Goal: Task Accomplishment & Management: Manage account settings

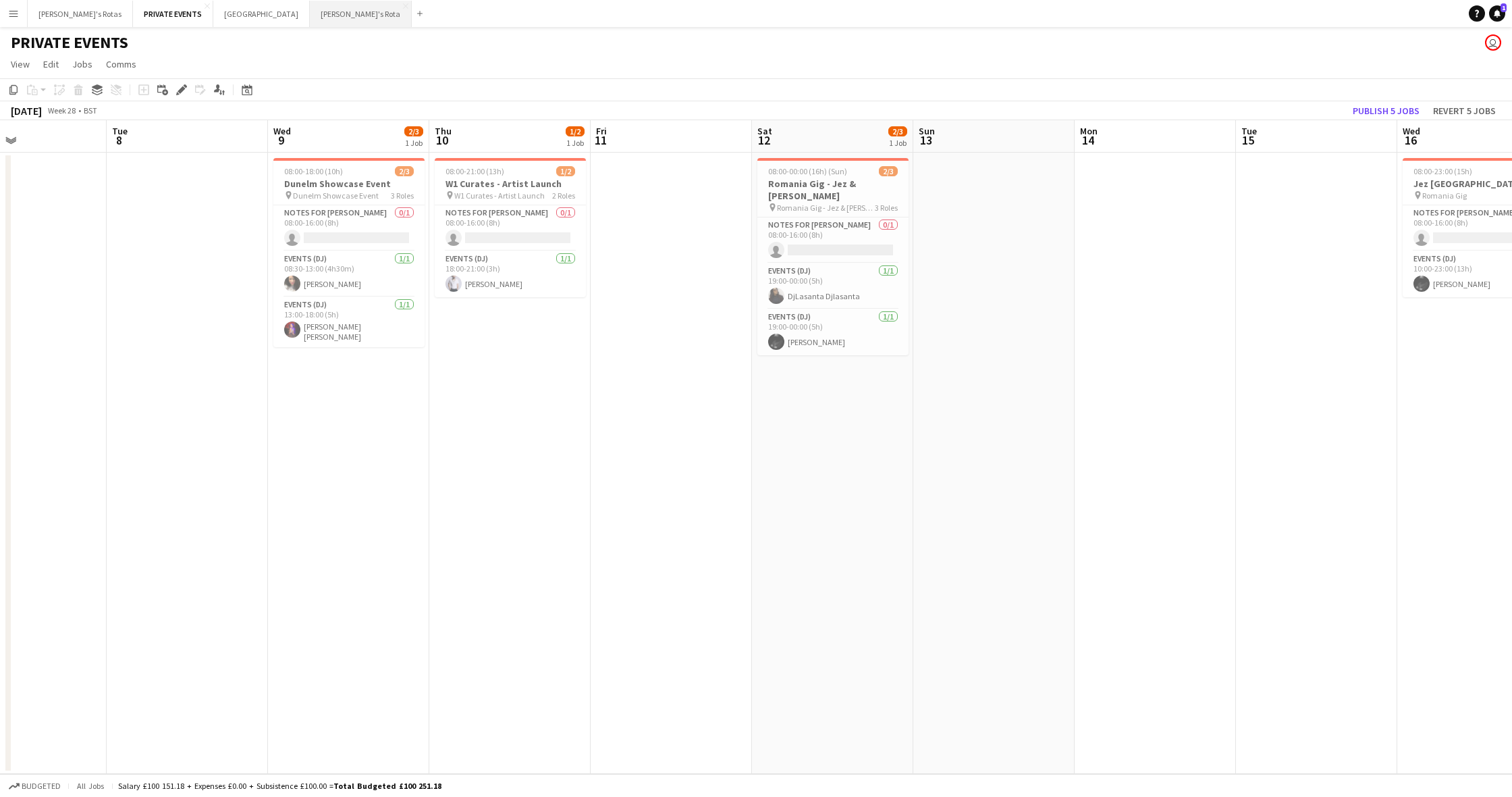
click at [309, 11] on button "[PERSON_NAME]'s Rota Close" at bounding box center [360, 14] width 102 height 26
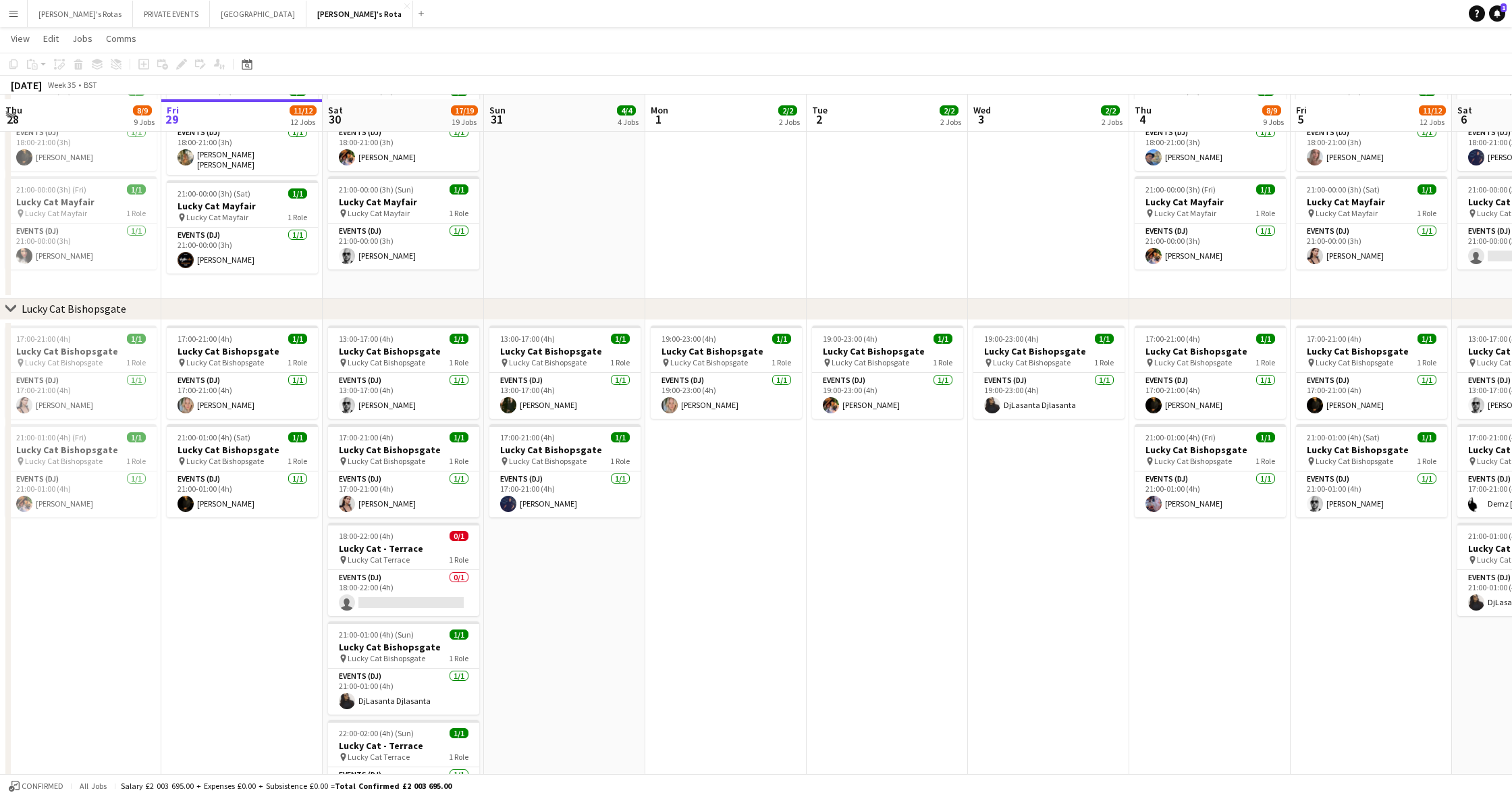
scroll to position [568, 0]
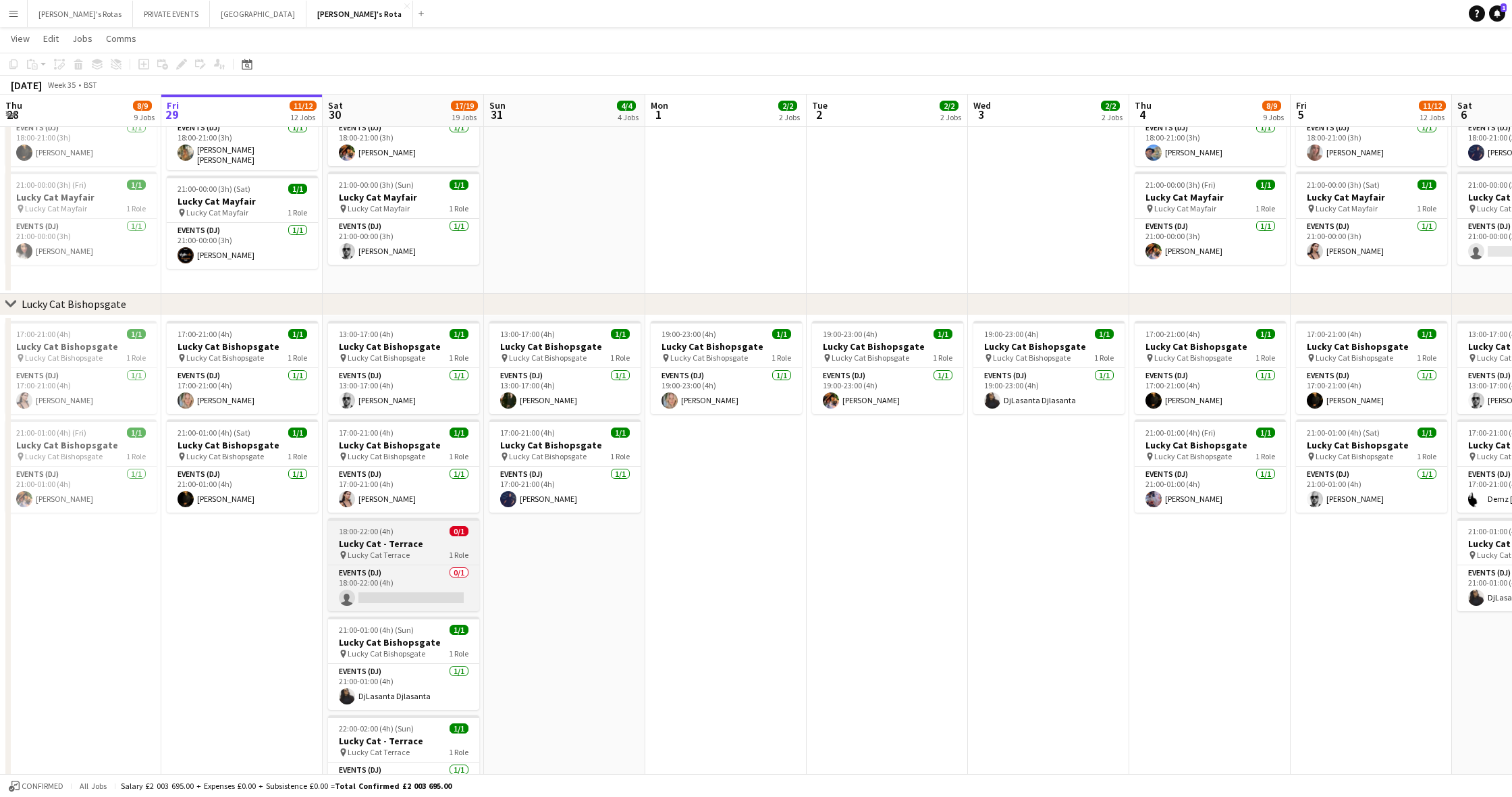
click at [428, 554] on div "pin Lucky Cat Terrace 1 Role" at bounding box center [403, 554] width 151 height 11
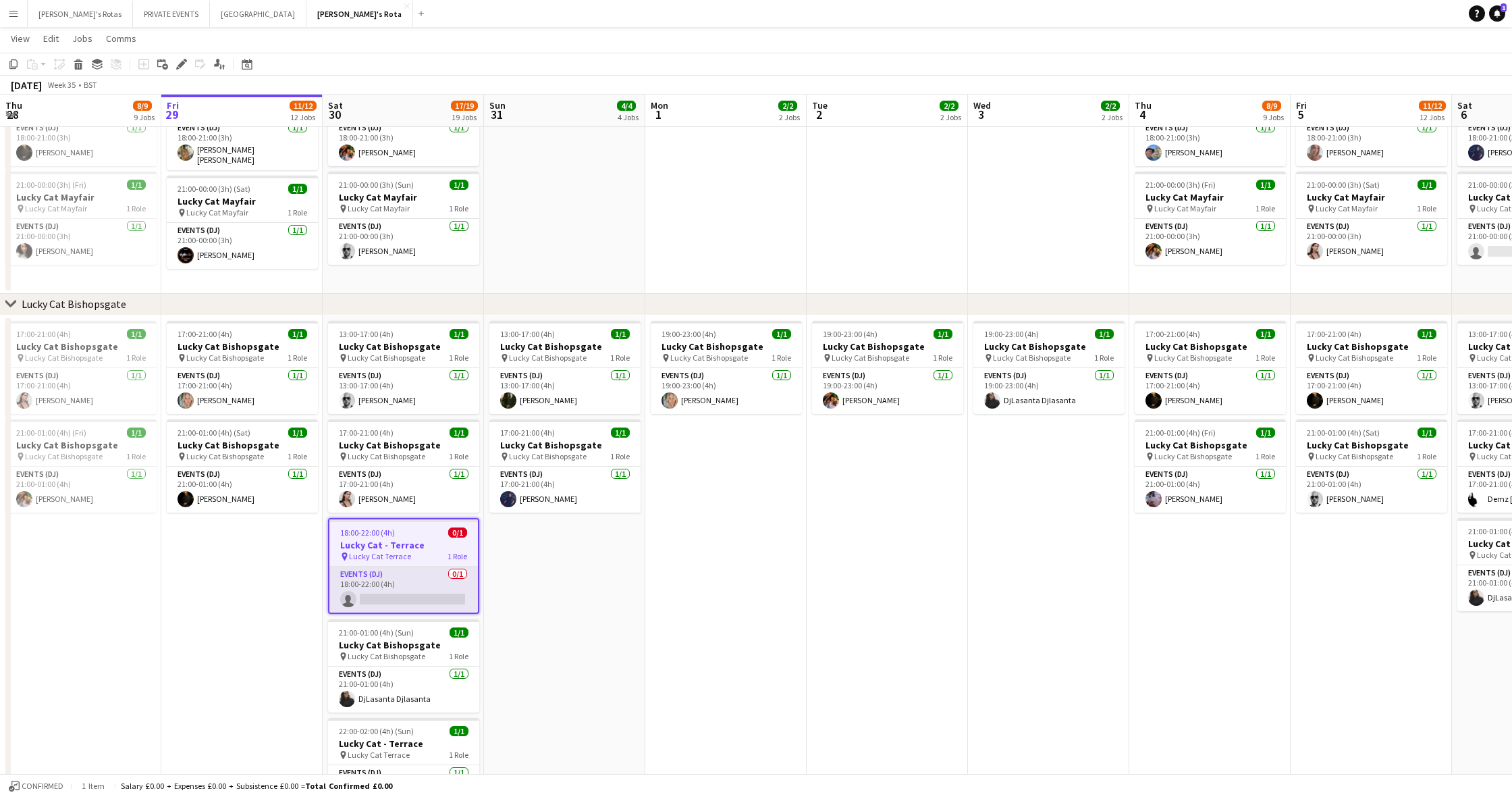
click at [417, 595] on app-card-role "Events (DJ) 0/1 18:00-22:00 (4h) single-neutral-actions" at bounding box center [403, 590] width 149 height 46
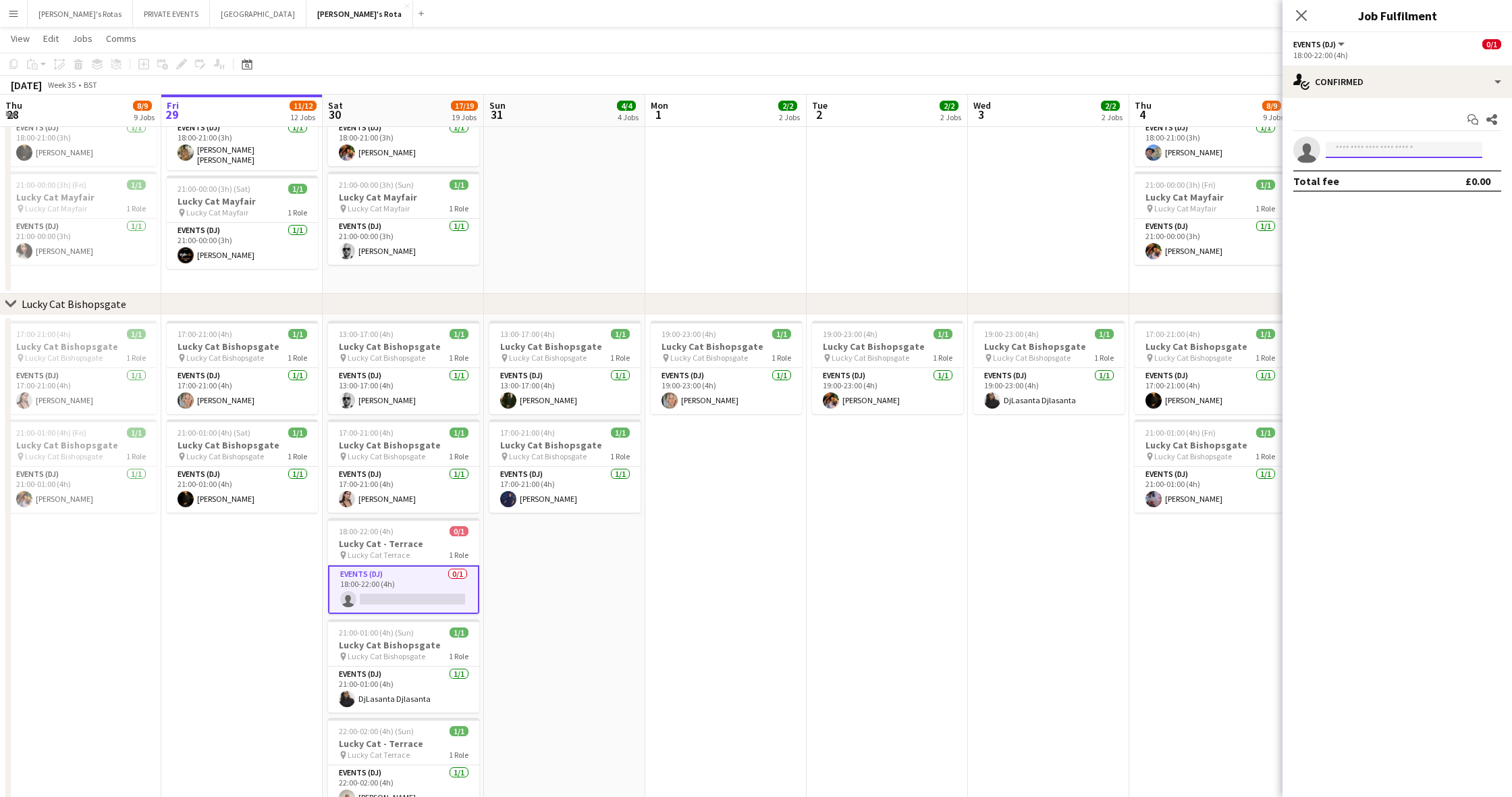
click at [1385, 147] on input at bounding box center [1404, 150] width 157 height 16
type input "**********"
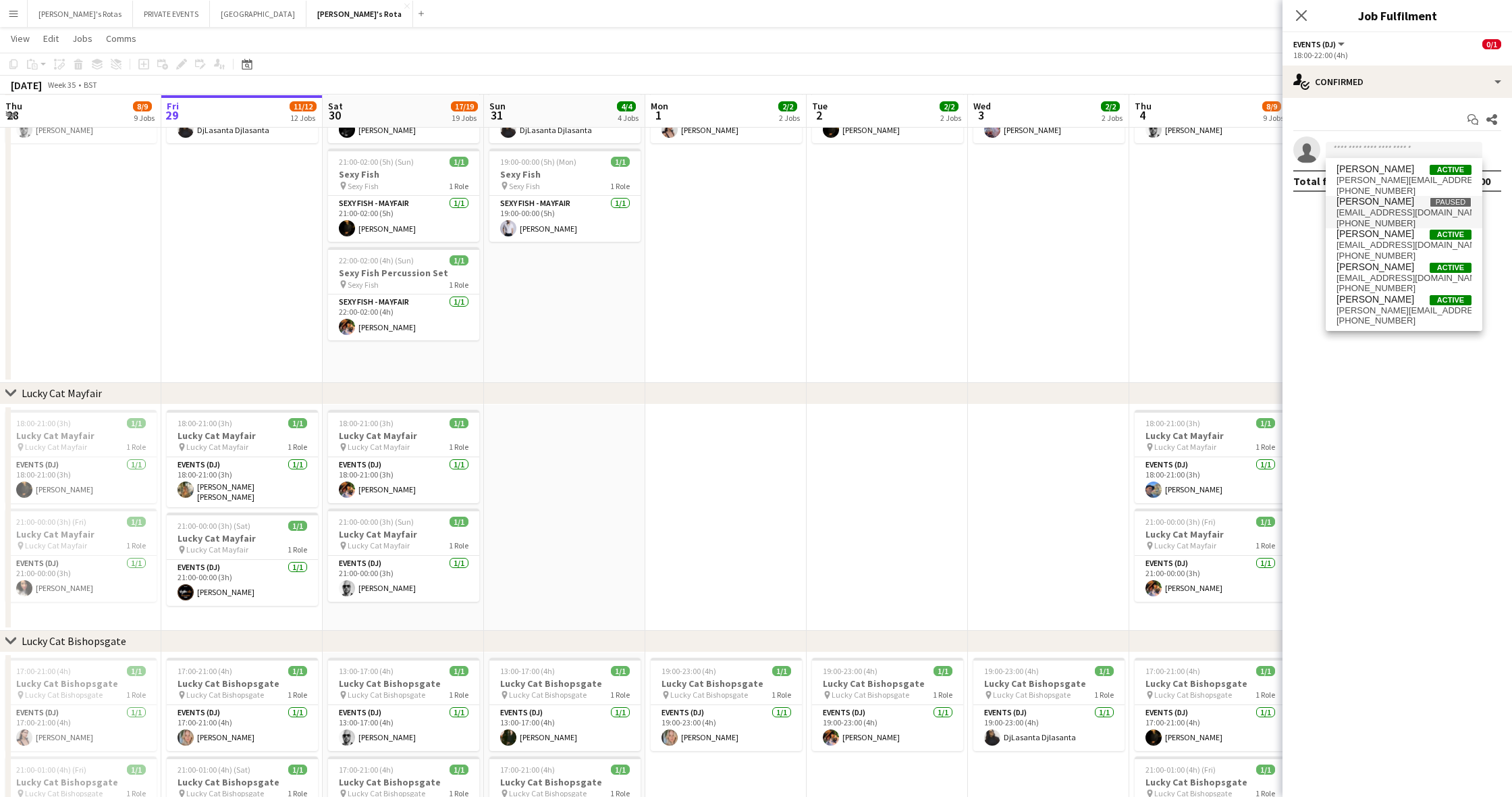
scroll to position [234, 0]
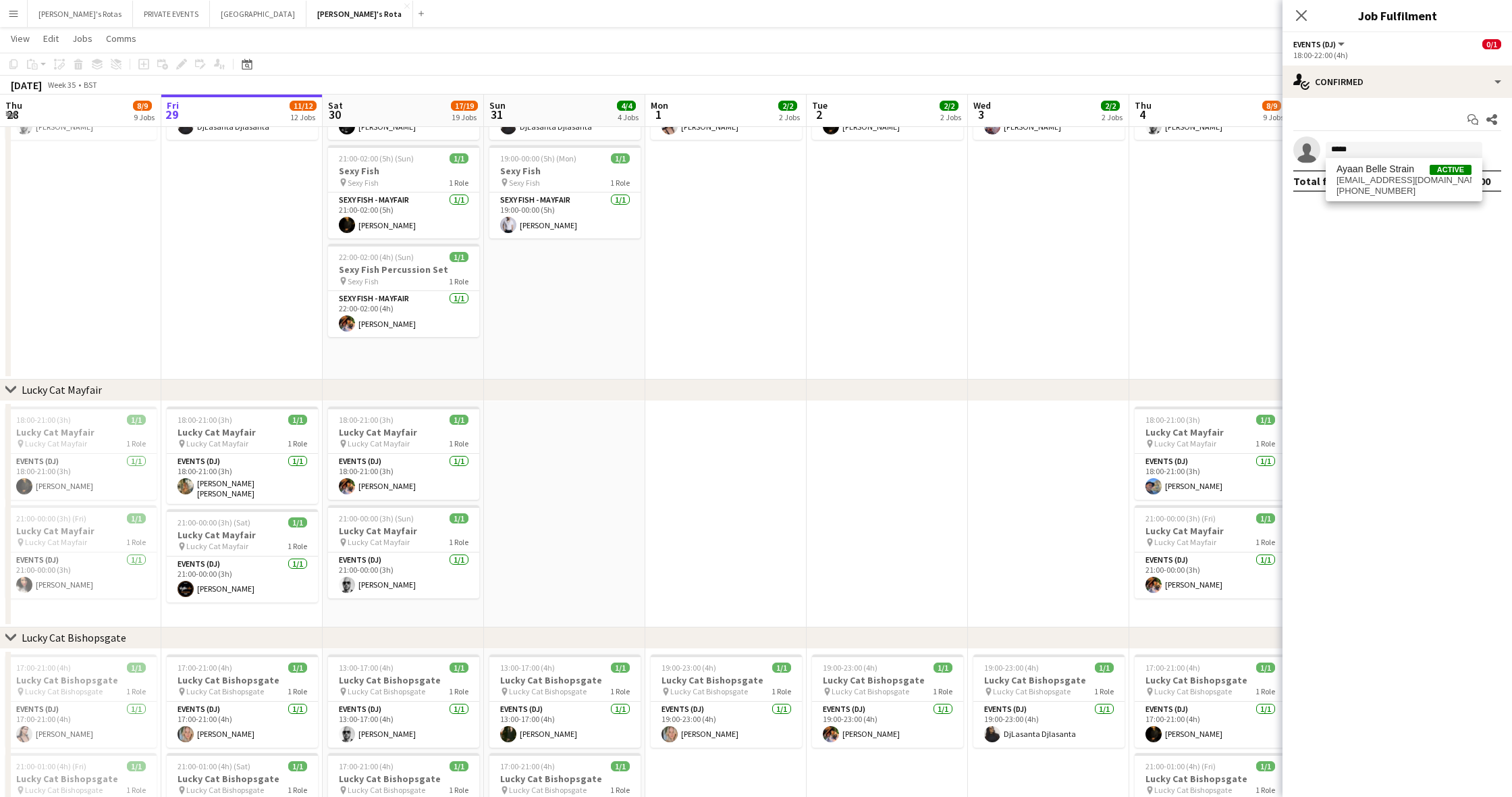
type input "*****"
drag, startPoint x: 1431, startPoint y: 203, endPoint x: 1433, endPoint y: 183, distance: 20.1
click at [1433, 183] on span "[EMAIL_ADDRESS][DOMAIN_NAME]" at bounding box center [1403, 180] width 135 height 11
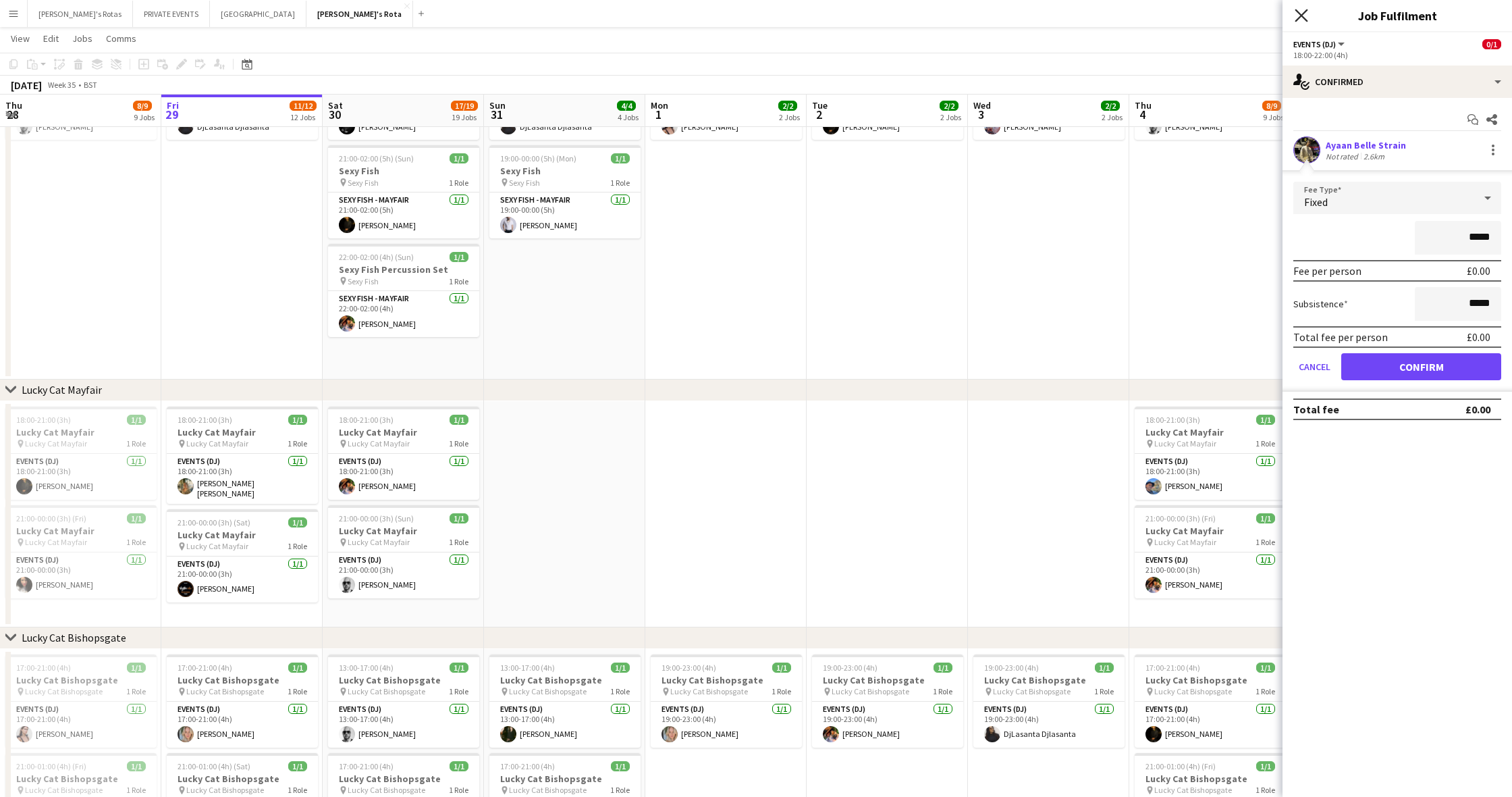
click at [1296, 16] on icon "Close pop-in" at bounding box center [1301, 16] width 13 height 13
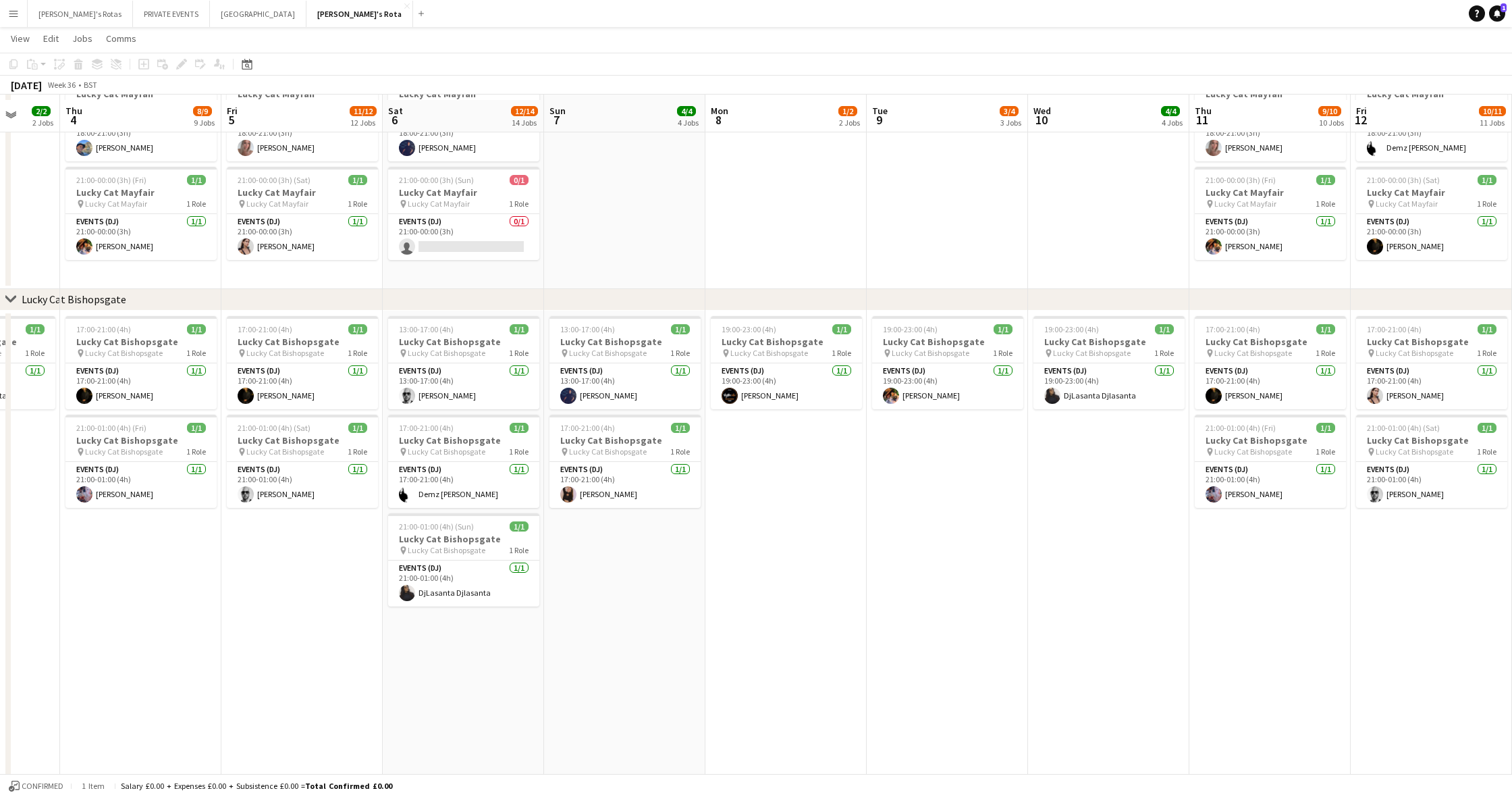
scroll to position [776, 0]
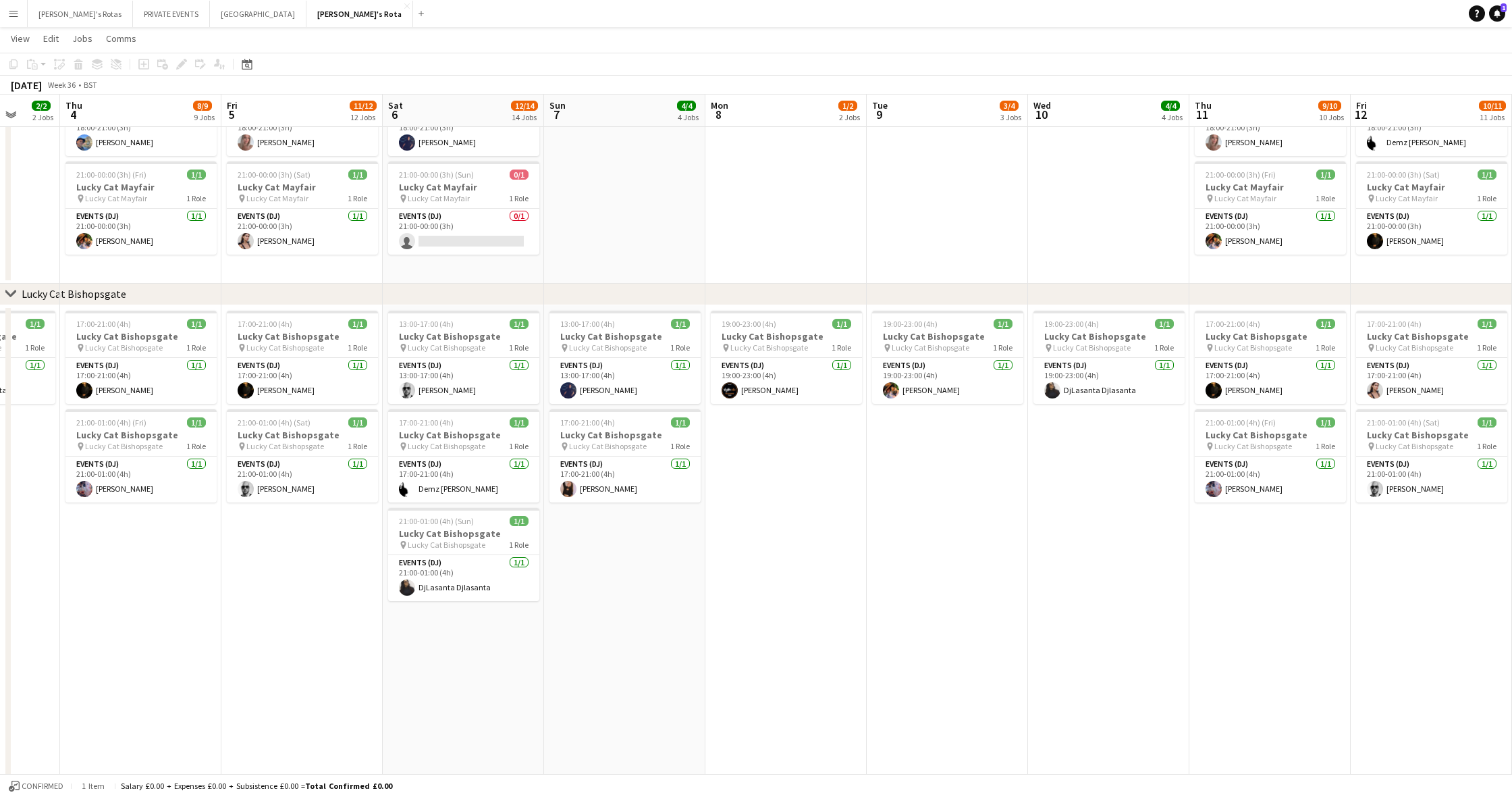
click at [16, 13] on app-icon "Menu" at bounding box center [13, 13] width 11 height 11
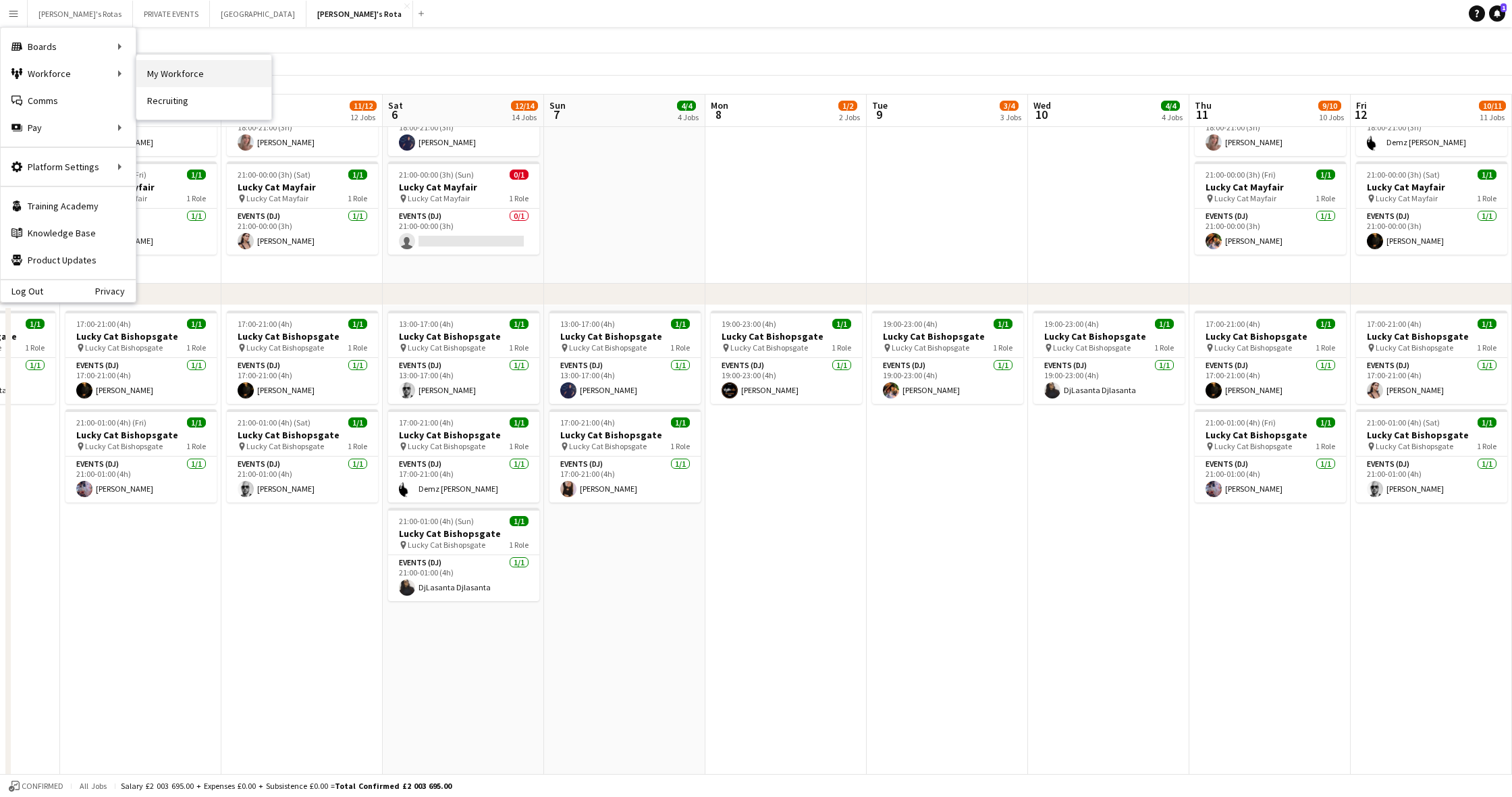
click at [173, 78] on link "My Workforce" at bounding box center [203, 73] width 135 height 27
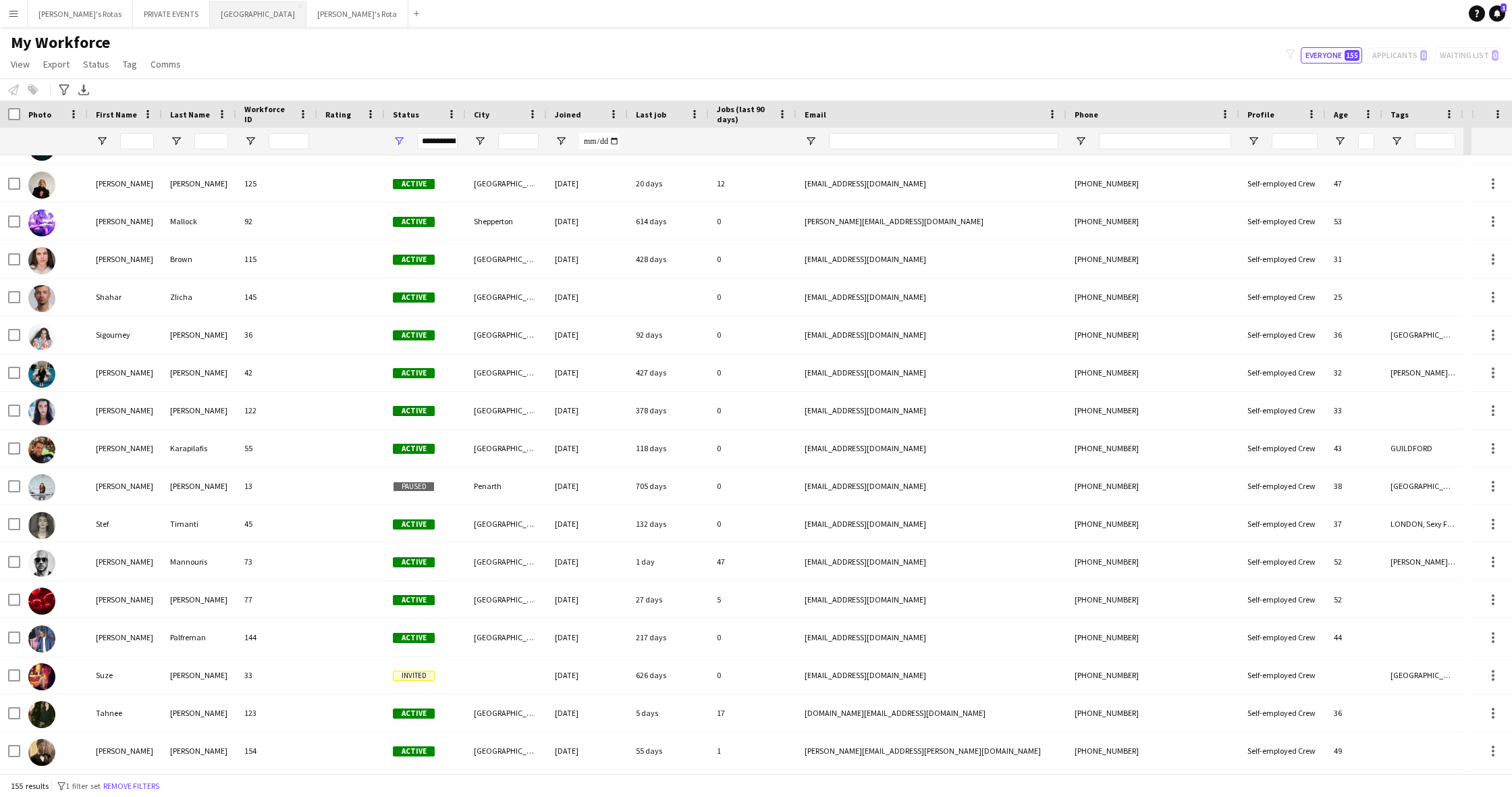
click at [210, 17] on button "MIAMI Close" at bounding box center [258, 14] width 96 height 26
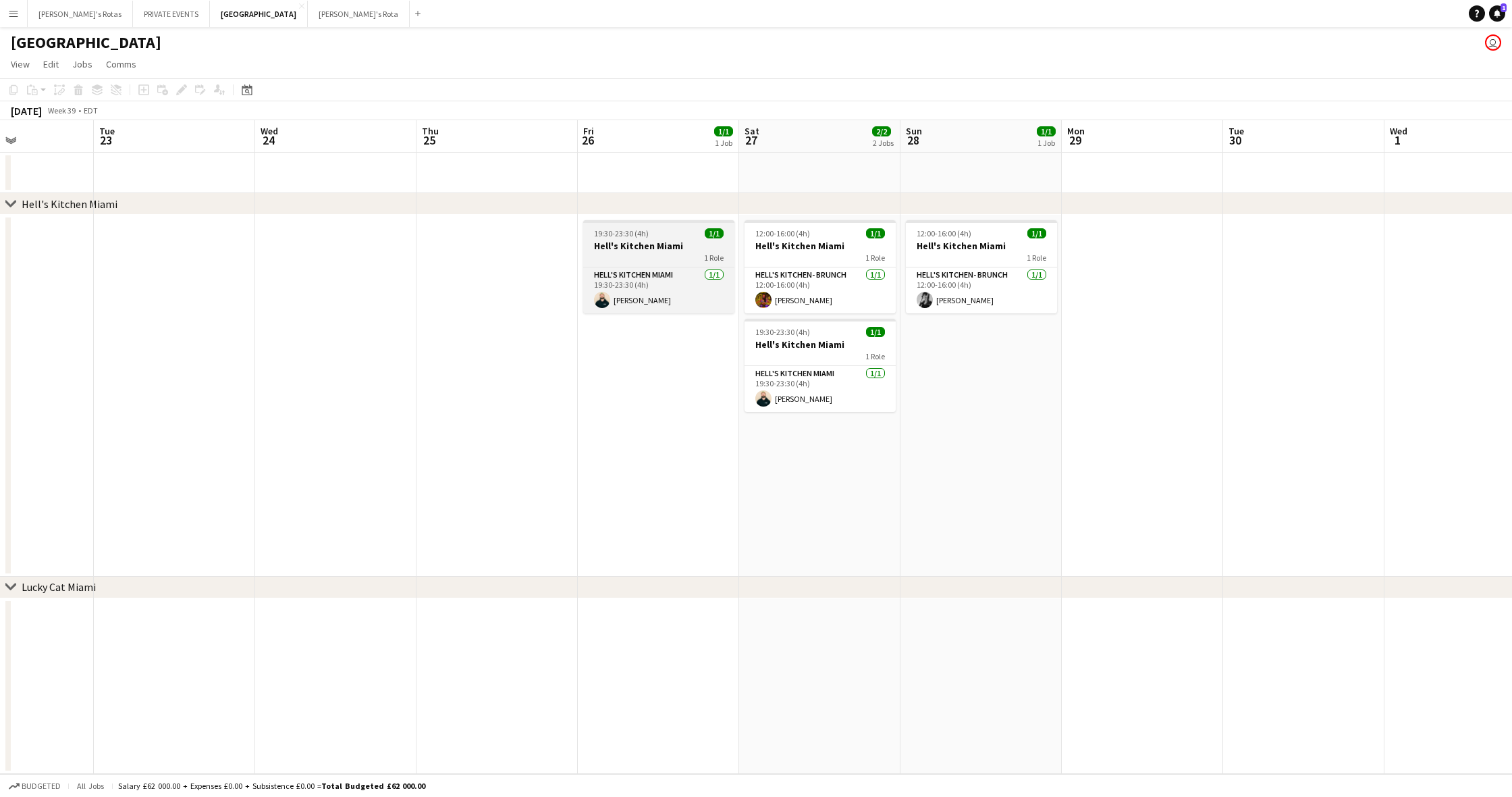
click at [643, 259] on div "1 Role" at bounding box center [658, 256] width 151 height 11
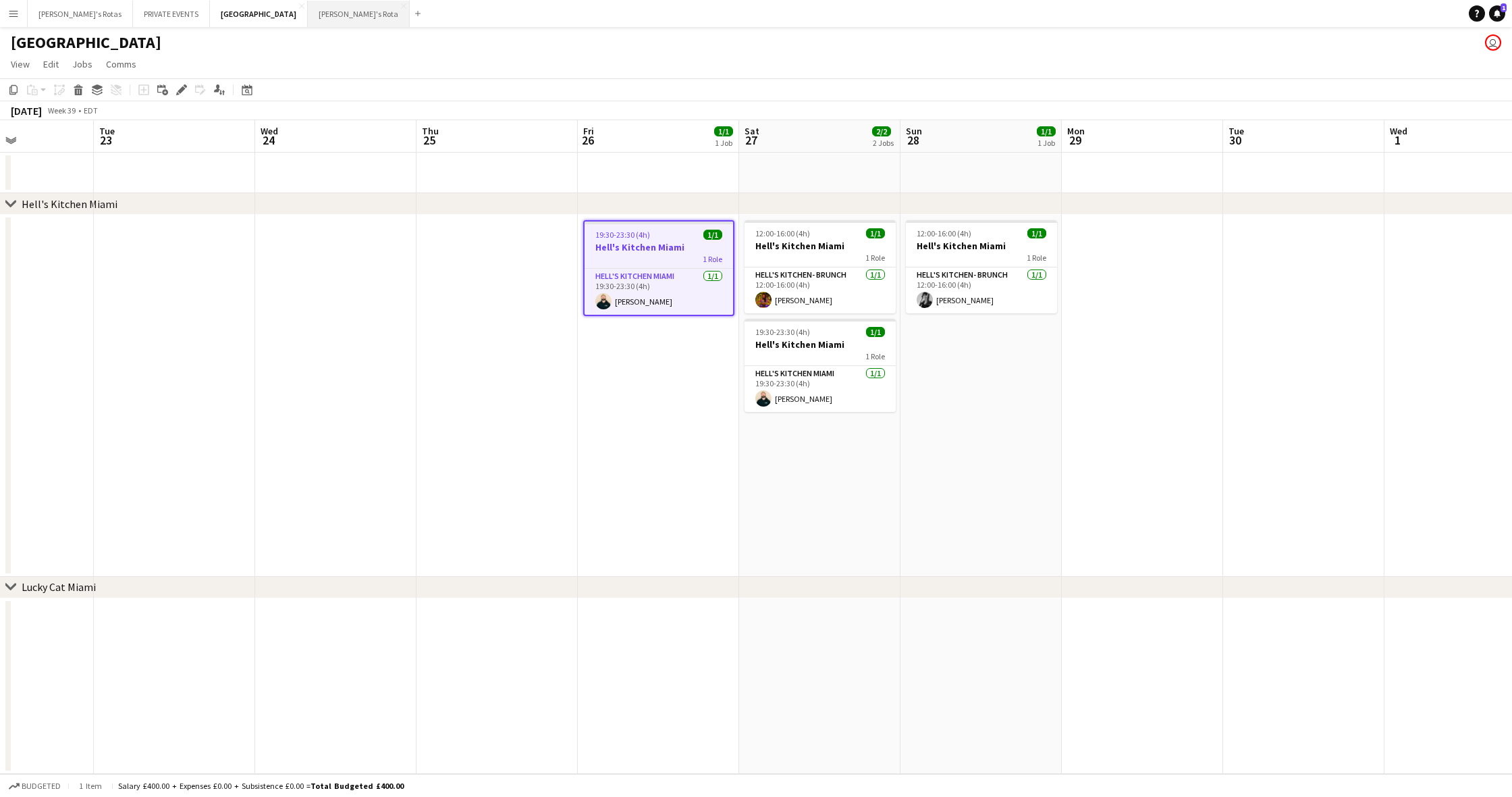
click at [308, 16] on button "[PERSON_NAME]'s Rota Close" at bounding box center [358, 14] width 102 height 26
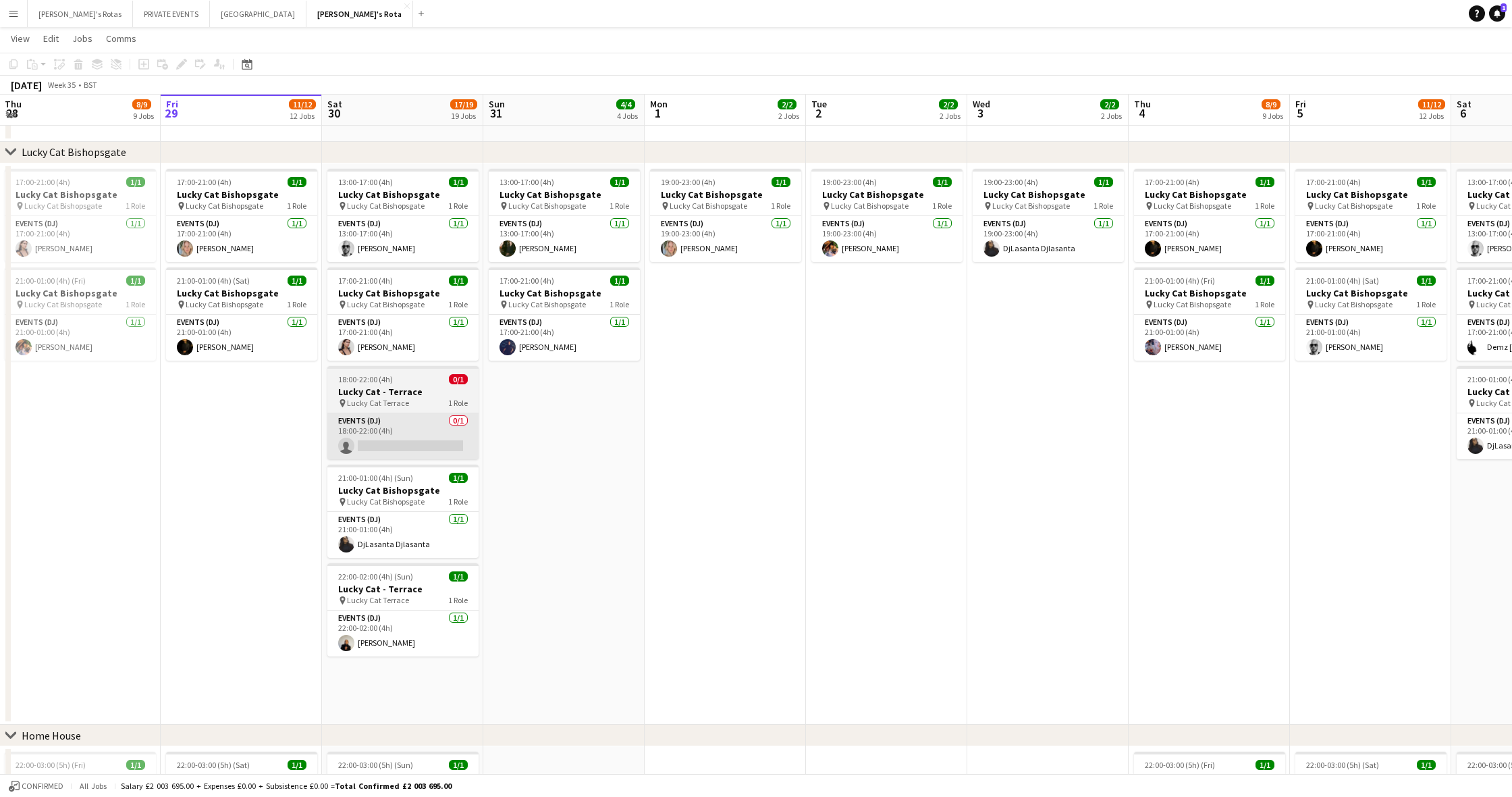
scroll to position [724, 0]
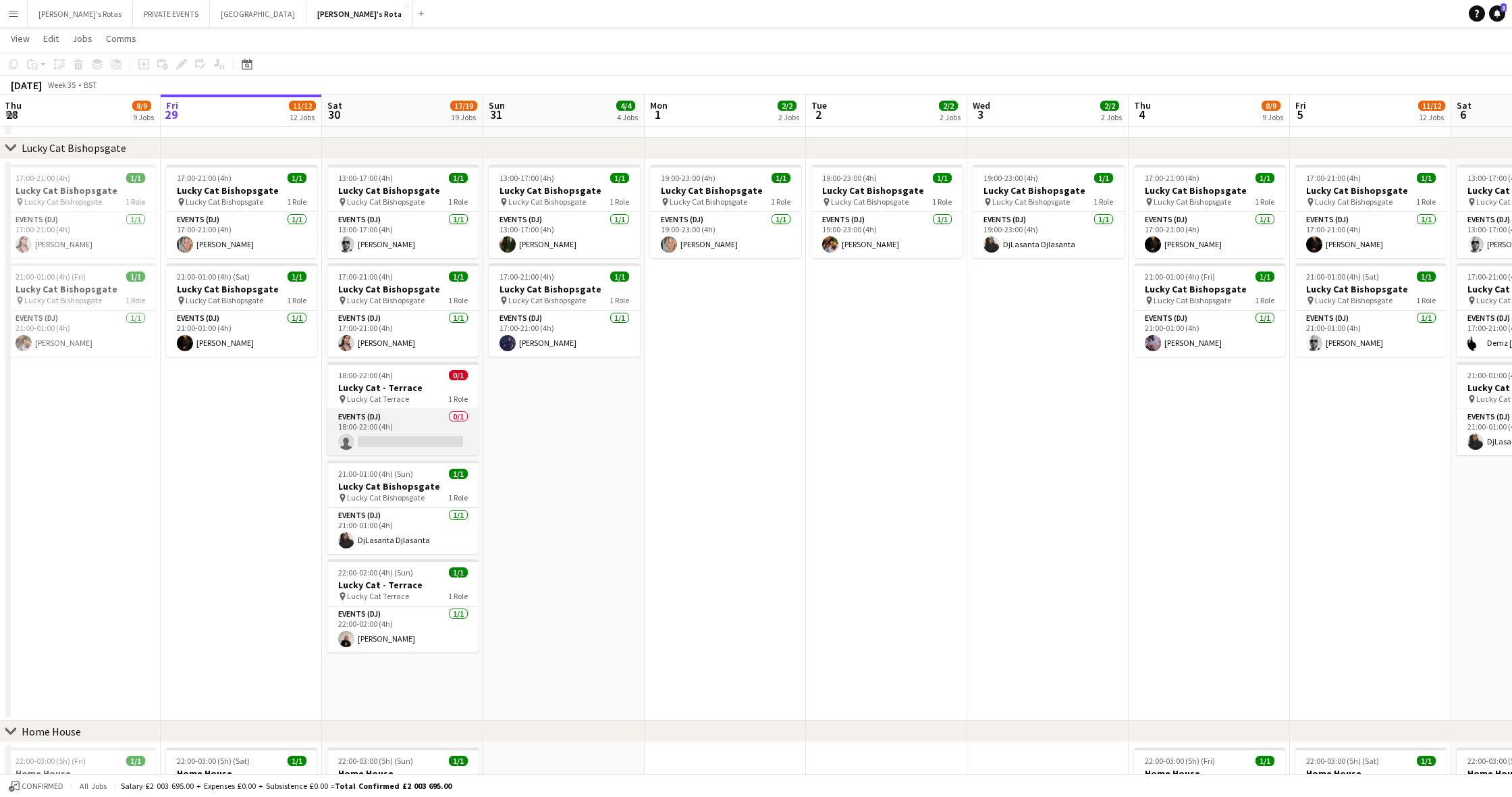
click at [420, 443] on app-card-role "Events (DJ) 0/1 18:00-22:00 (4h) single-neutral-actions" at bounding box center [402, 432] width 151 height 46
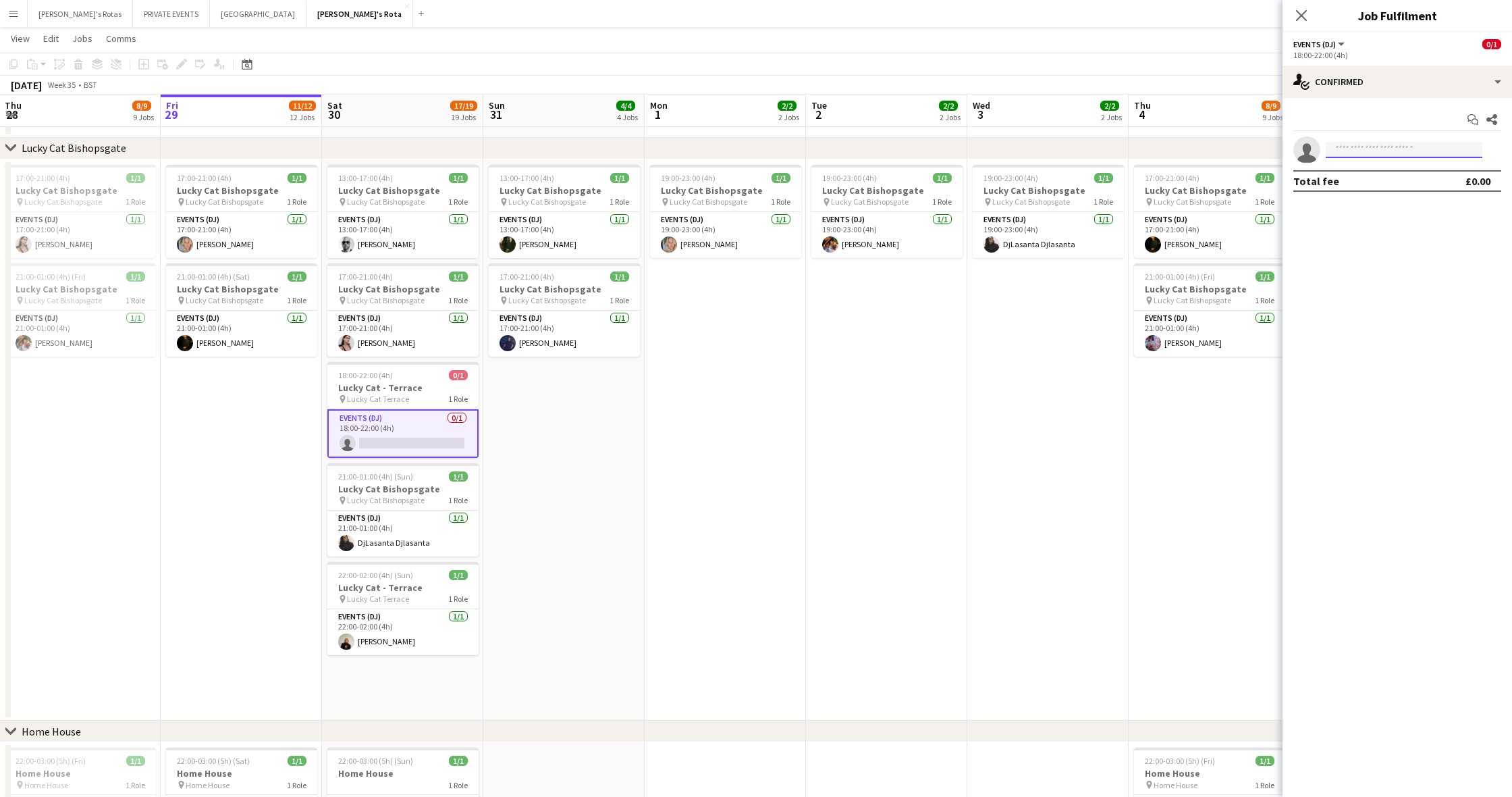
click at [1347, 149] on input at bounding box center [1404, 150] width 157 height 16
type input "****"
drag, startPoint x: 1377, startPoint y: 164, endPoint x: 1412, endPoint y: 177, distance: 37.3
click at [1412, 177] on span "[EMAIL_ADDRESS][DOMAIN_NAME]" at bounding box center [1403, 180] width 135 height 11
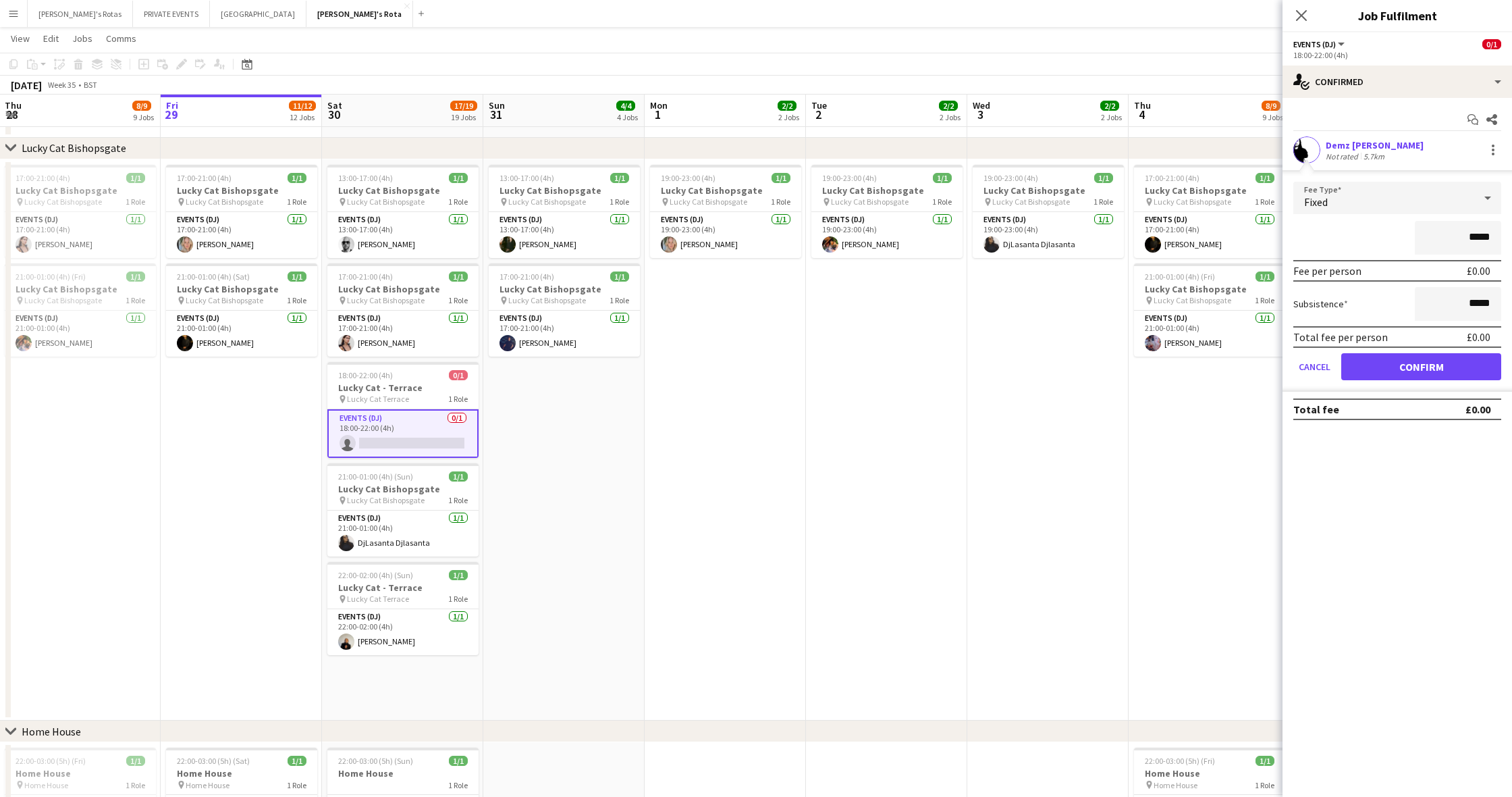
click at [795, 479] on app-date-cell "19:00-23:00 (4h) 1/1 Lucky Cat Bishopsgate pin Lucky Cat Bishopsgate 1 Role Eve…" at bounding box center [726, 440] width 162 height 562
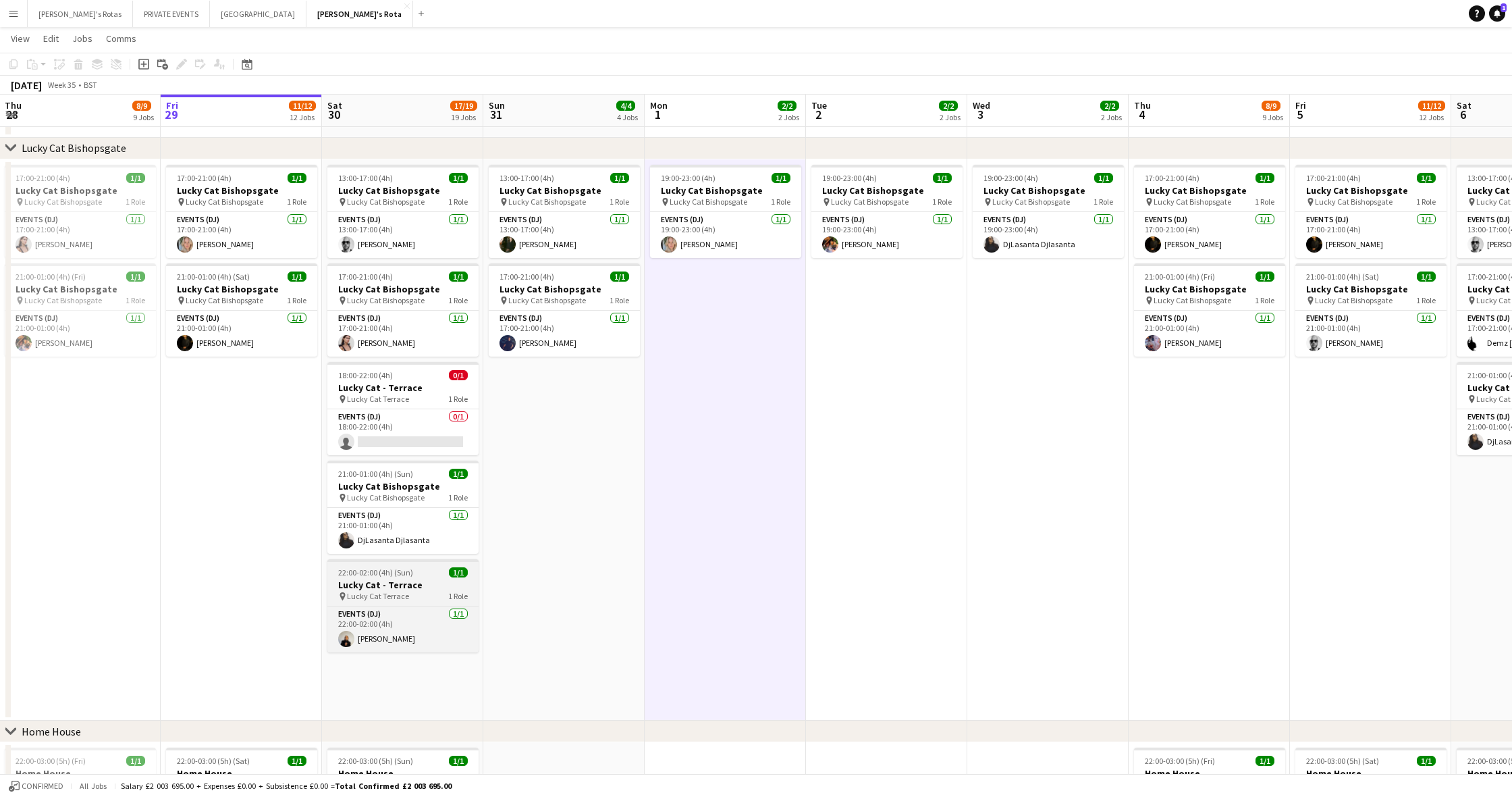
click at [420, 580] on h3 "Lucky Cat - Terrace" at bounding box center [402, 585] width 151 height 12
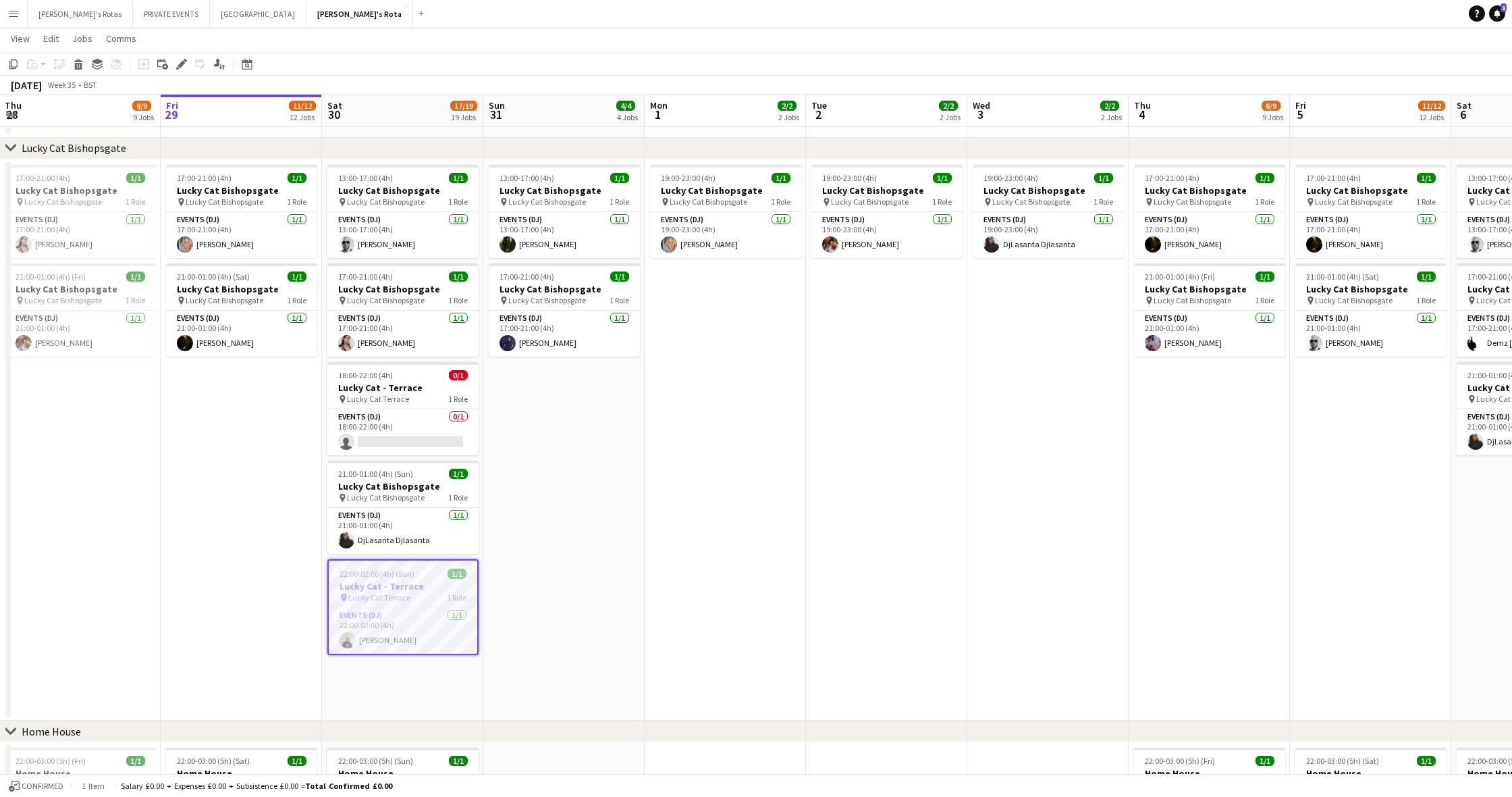
click at [932, 537] on app-date-cell "19:00-23:00 (4h) 1/1 Lucky Cat Bishopsgate pin Lucky Cat Bishopsgate 1 Role Eve…" at bounding box center [887, 440] width 162 height 562
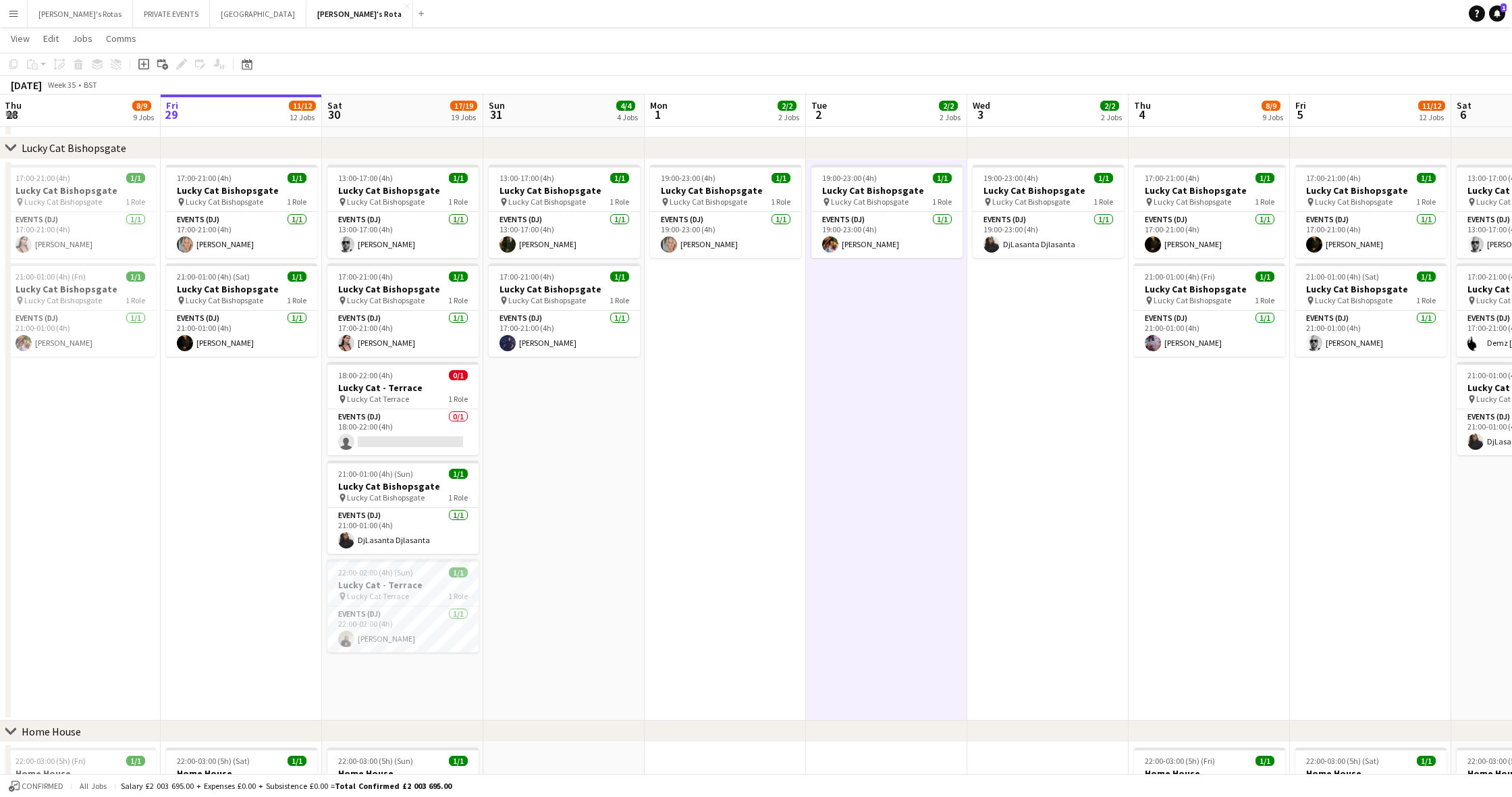
click at [571, 532] on app-date-cell "13:00-17:00 (4h) 1/1 Lucky Cat Bishopsgate pin Lucky Cat Bishopsgate 1 Role Eve…" at bounding box center [564, 440] width 162 height 562
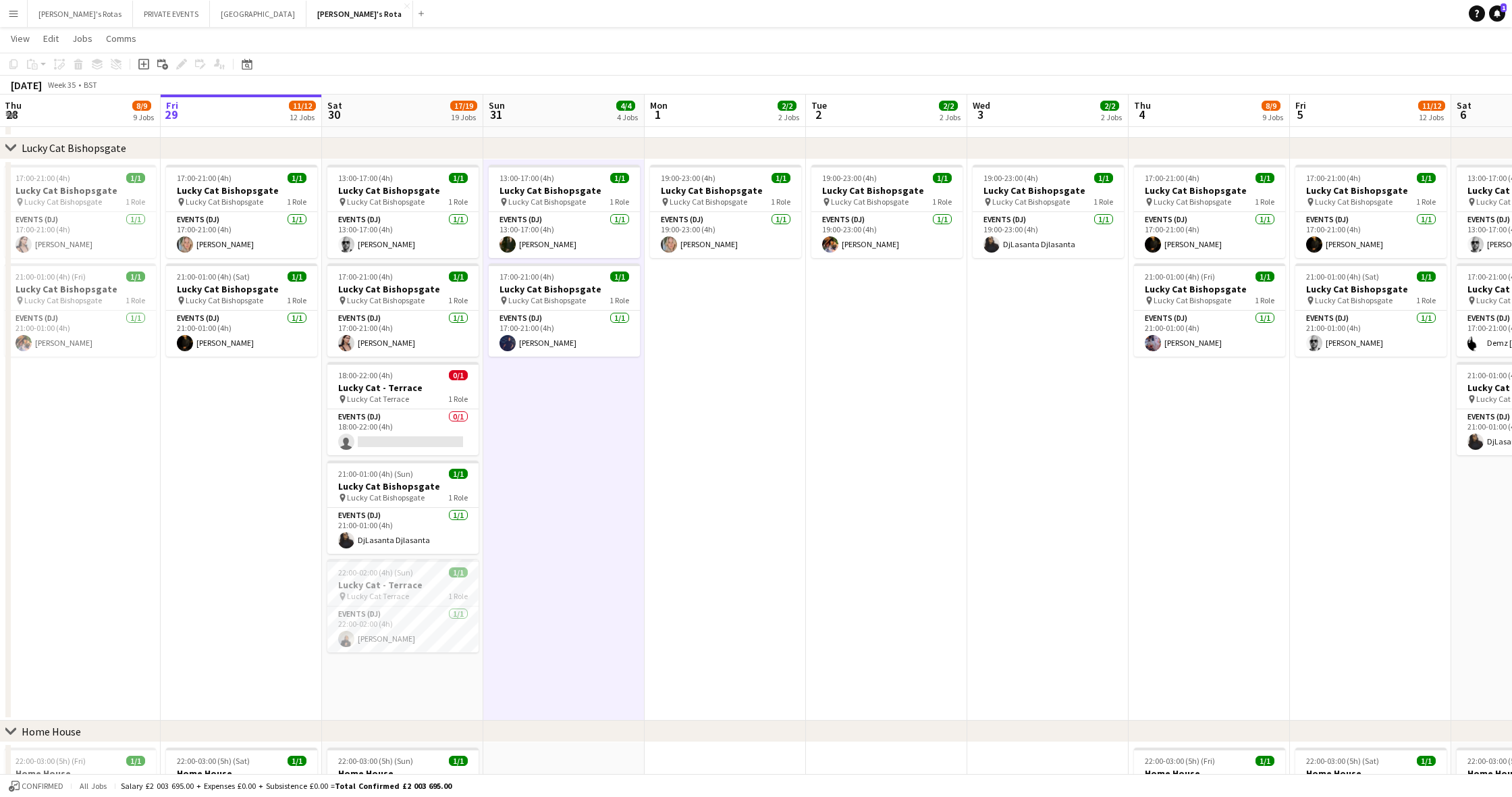
click at [267, 495] on app-date-cell "17:00-21:00 (4h) 1/1 Lucky Cat Bishopsgate pin Lucky Cat Bishopsgate 1 Role Eve…" at bounding box center [242, 440] width 162 height 562
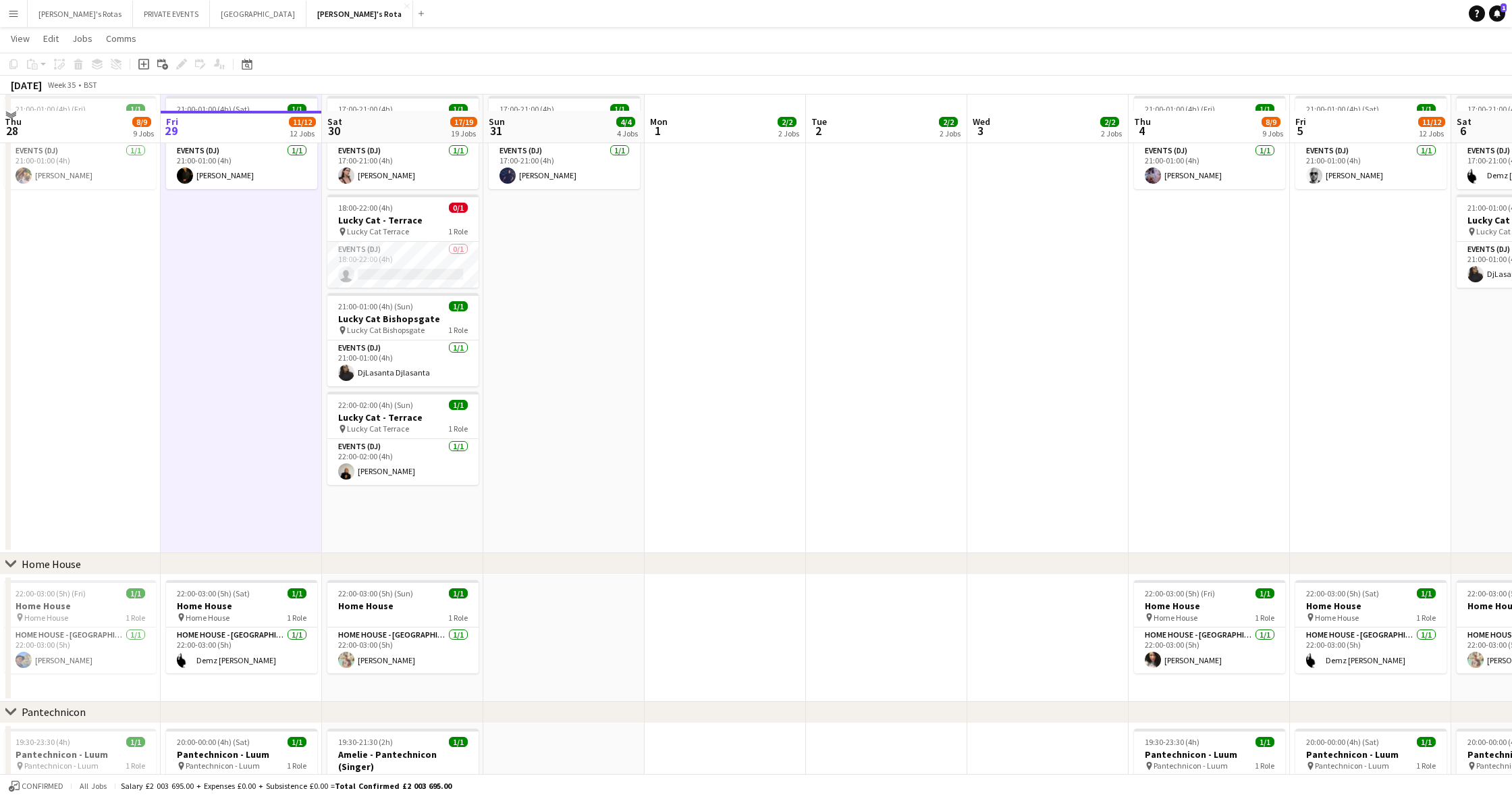
scroll to position [911, 0]
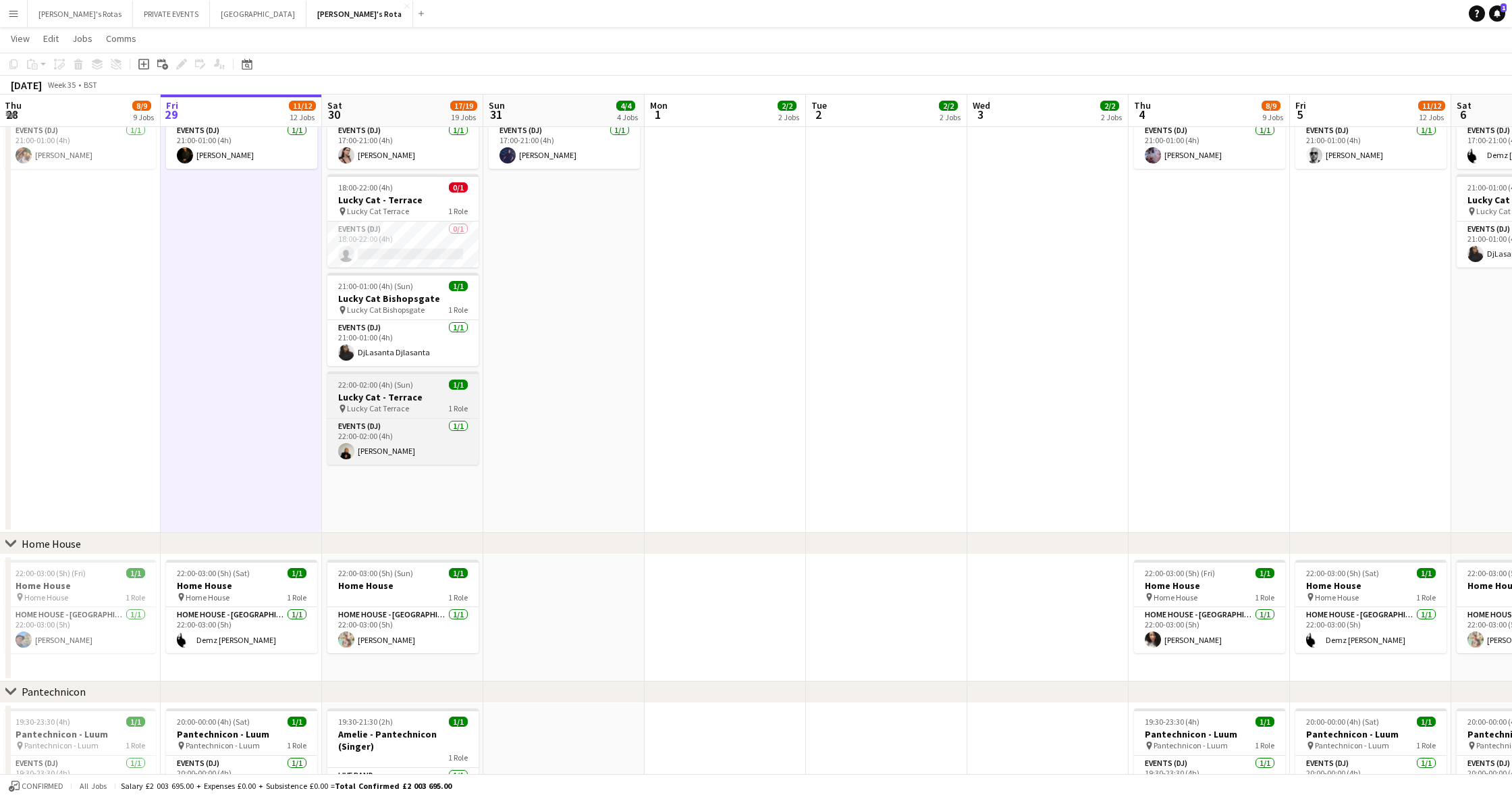
click at [403, 416] on app-job-card "22:00-02:00 (4h) (Sun) 1/1 Lucky Cat - Terrace pin Lucky Cat Terrace 1 Role Eve…" at bounding box center [402, 418] width 151 height 93
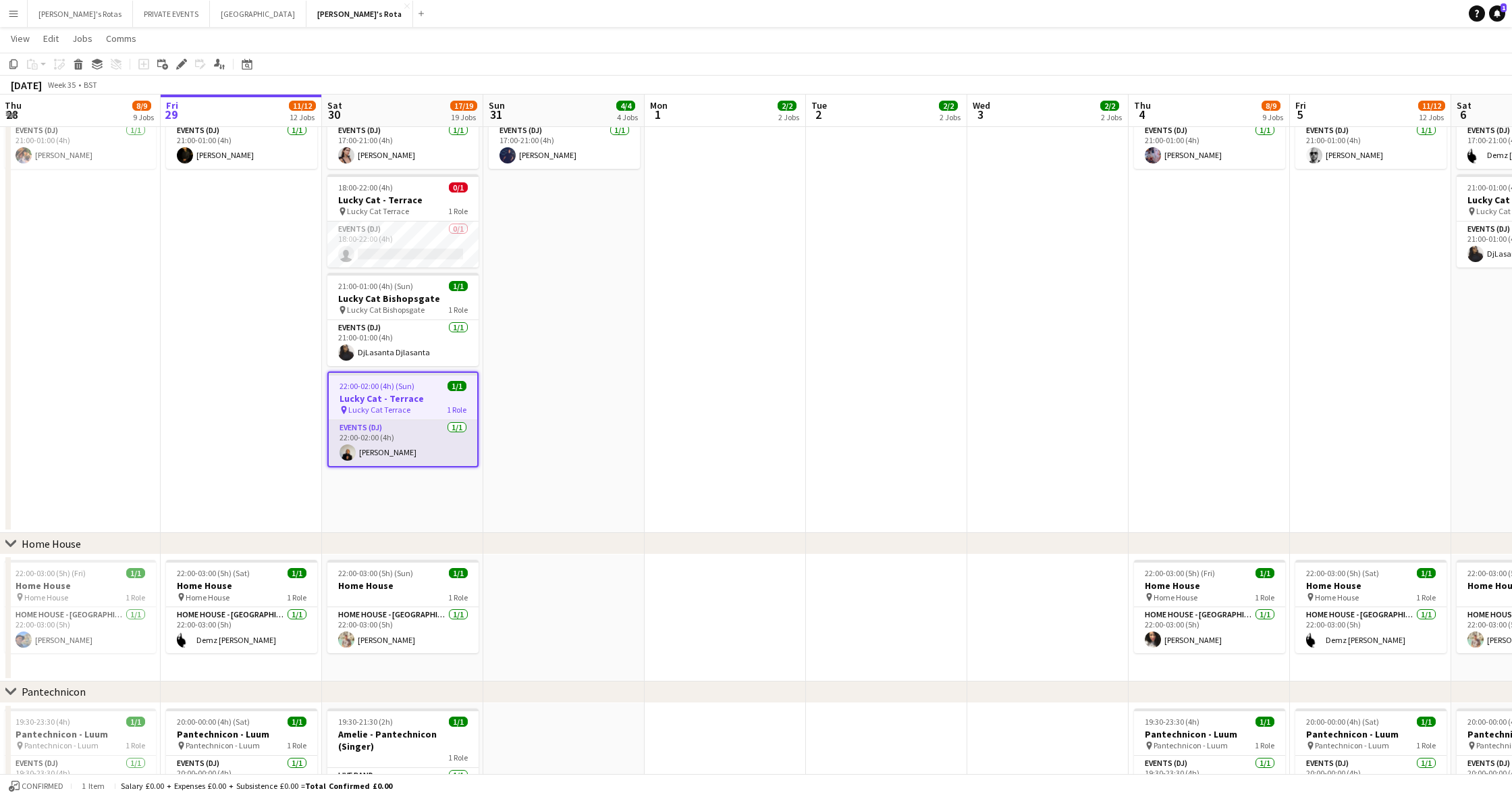
click at [403, 454] on app-card-role "Events (DJ) [DATE] 22:00-02:00 (4h) [PERSON_NAME]" at bounding box center [403, 443] width 149 height 46
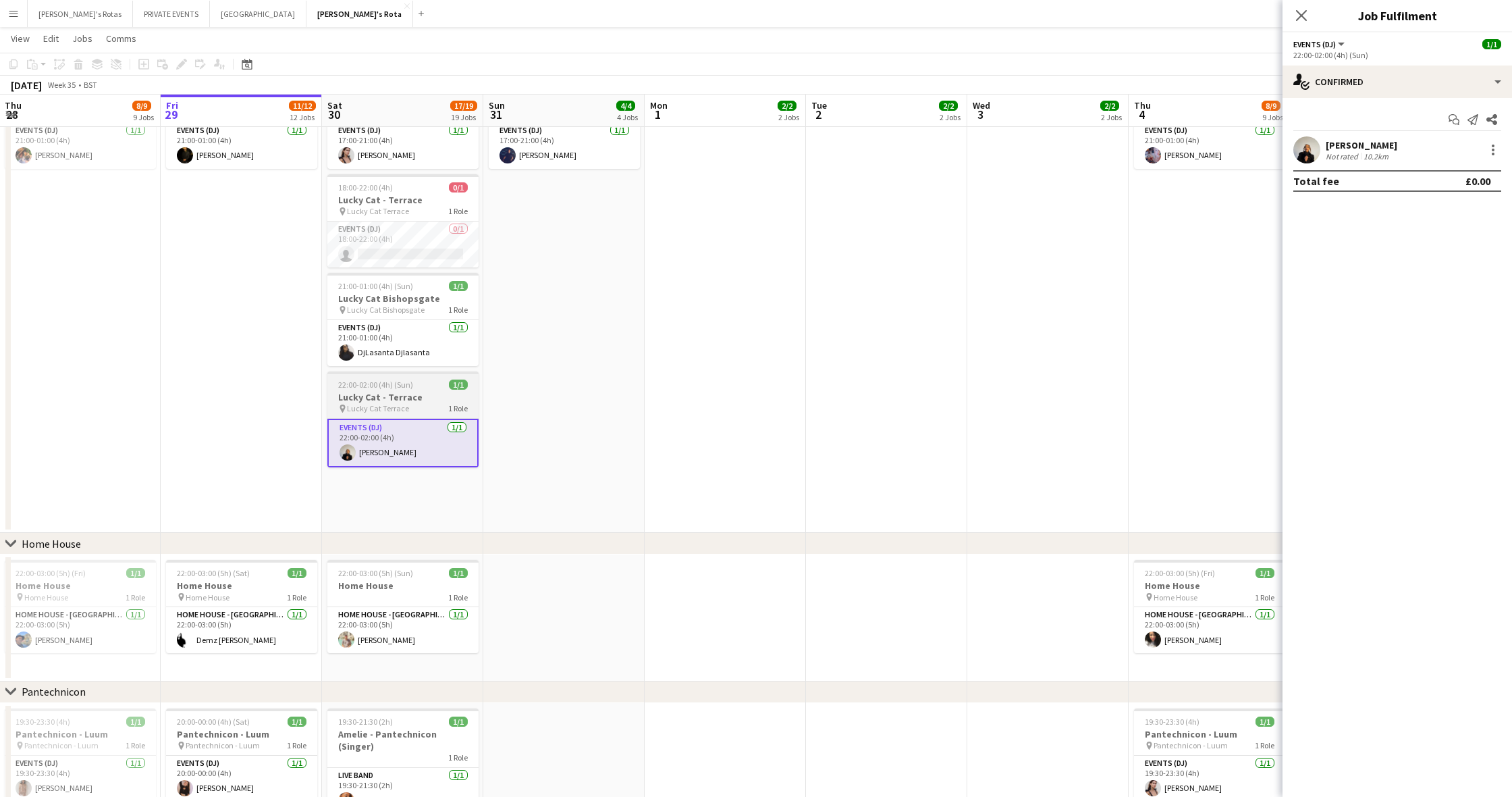
click at [384, 395] on h3 "Lucky Cat - Terrace" at bounding box center [402, 397] width 151 height 12
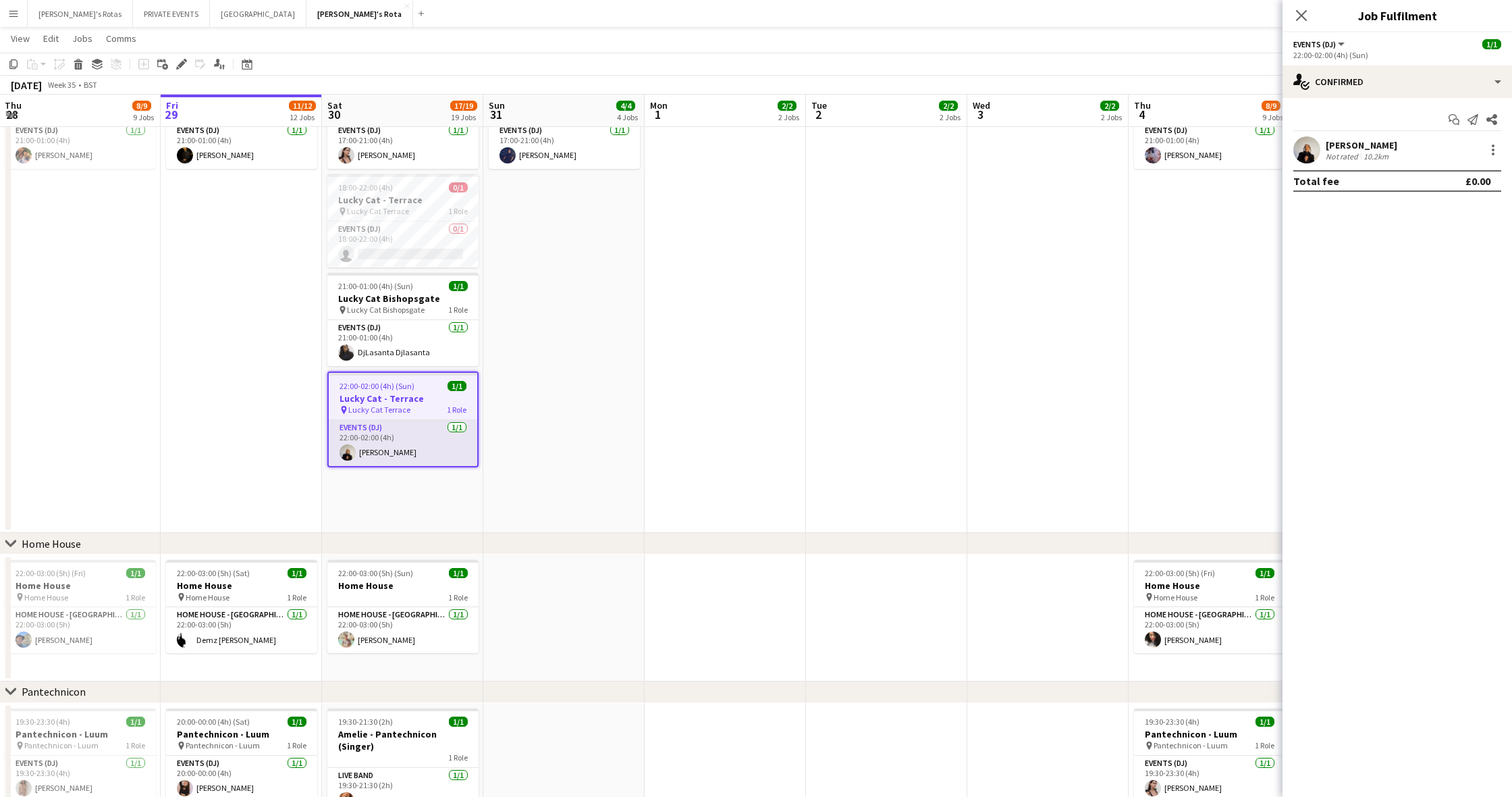
click at [388, 452] on app-card-role "Events (DJ) [DATE] 22:00-02:00 (4h) [PERSON_NAME]" at bounding box center [403, 443] width 149 height 46
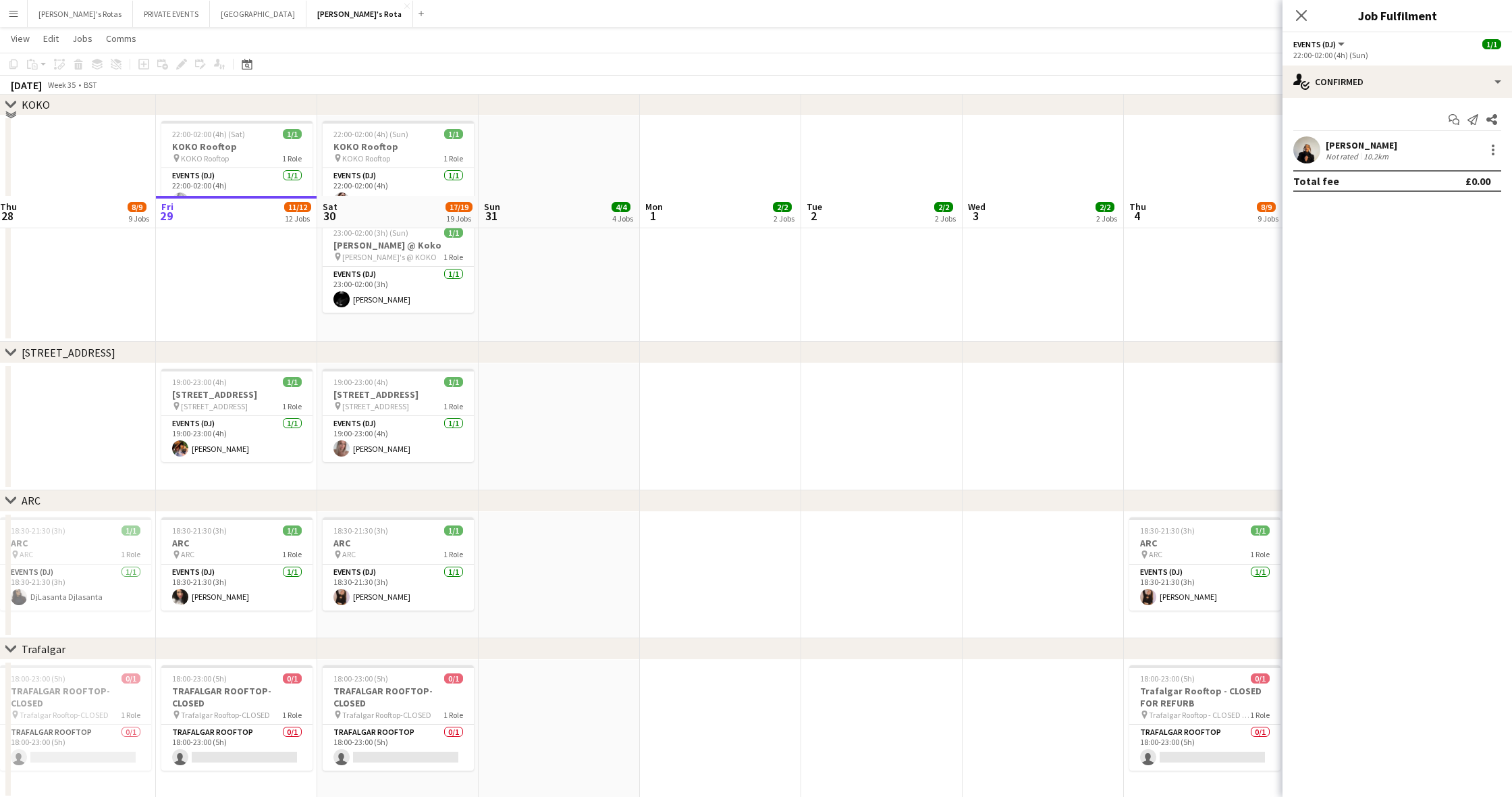
scroll to position [1873, 0]
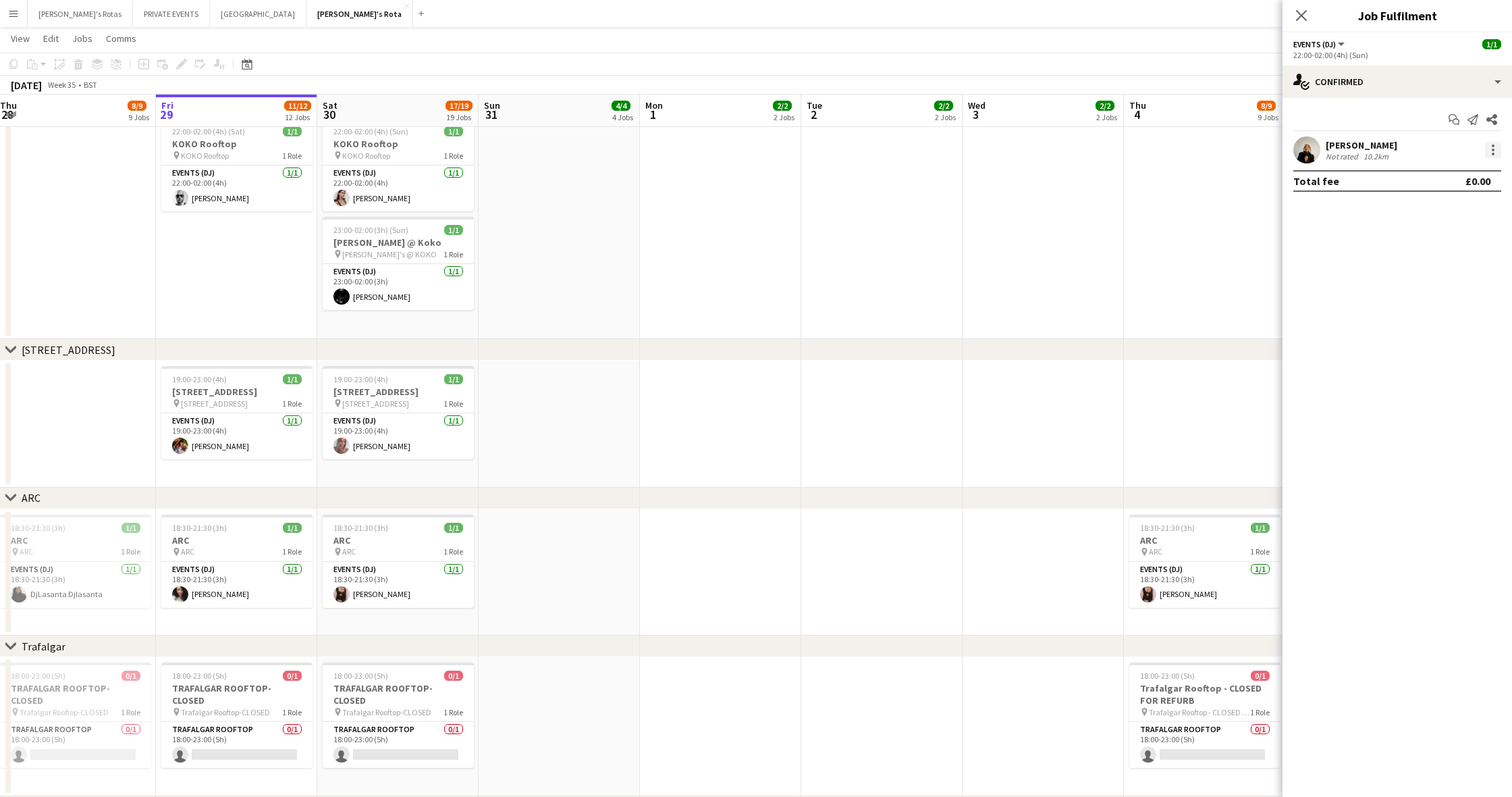
click at [1497, 149] on div at bounding box center [1493, 150] width 16 height 16
click at [1435, 306] on span "Remove" at bounding box center [1427, 304] width 41 height 11
click at [1304, 20] on icon "Close pop-in" at bounding box center [1301, 16] width 13 height 13
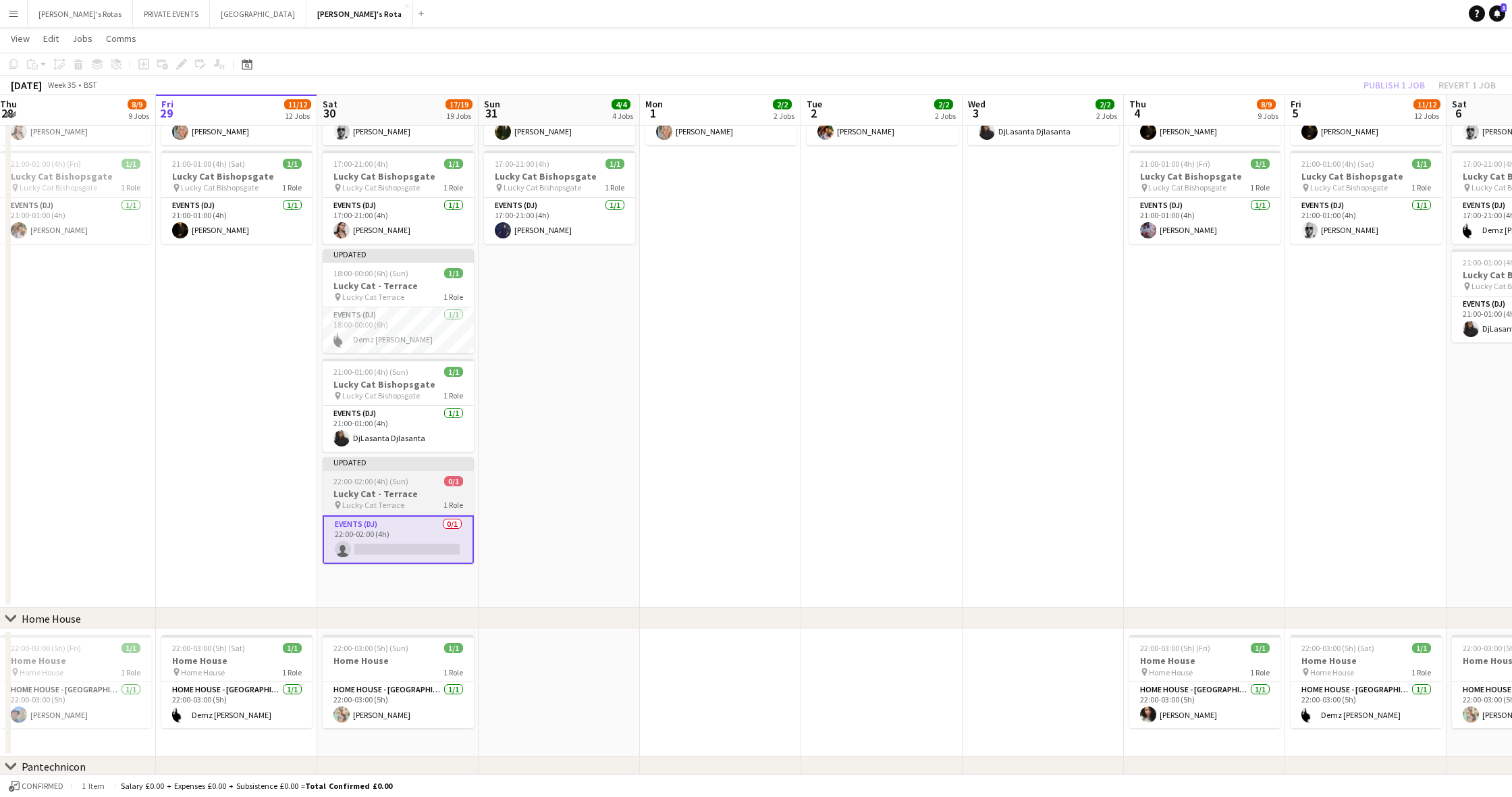
scroll to position [835, 0]
click at [381, 495] on h3 "Lucky Cat - Terrace" at bounding box center [398, 495] width 151 height 12
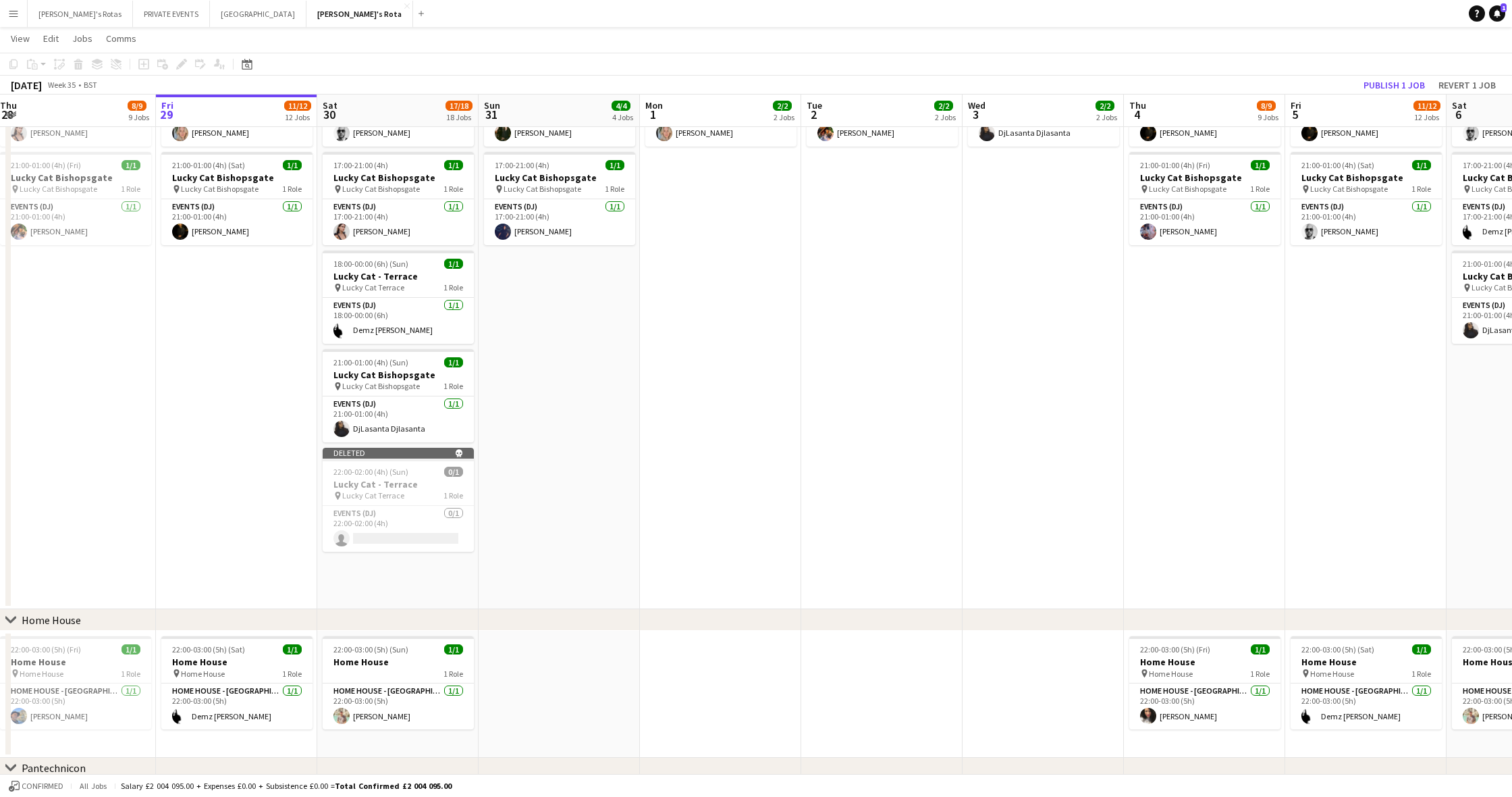
click at [579, 518] on app-date-cell "13:00-17:00 (4h) 1/1 Lucky Cat Bishopsgate pin Lucky Cat Bishopsgate 1 Role Eve…" at bounding box center [559, 329] width 162 height 562
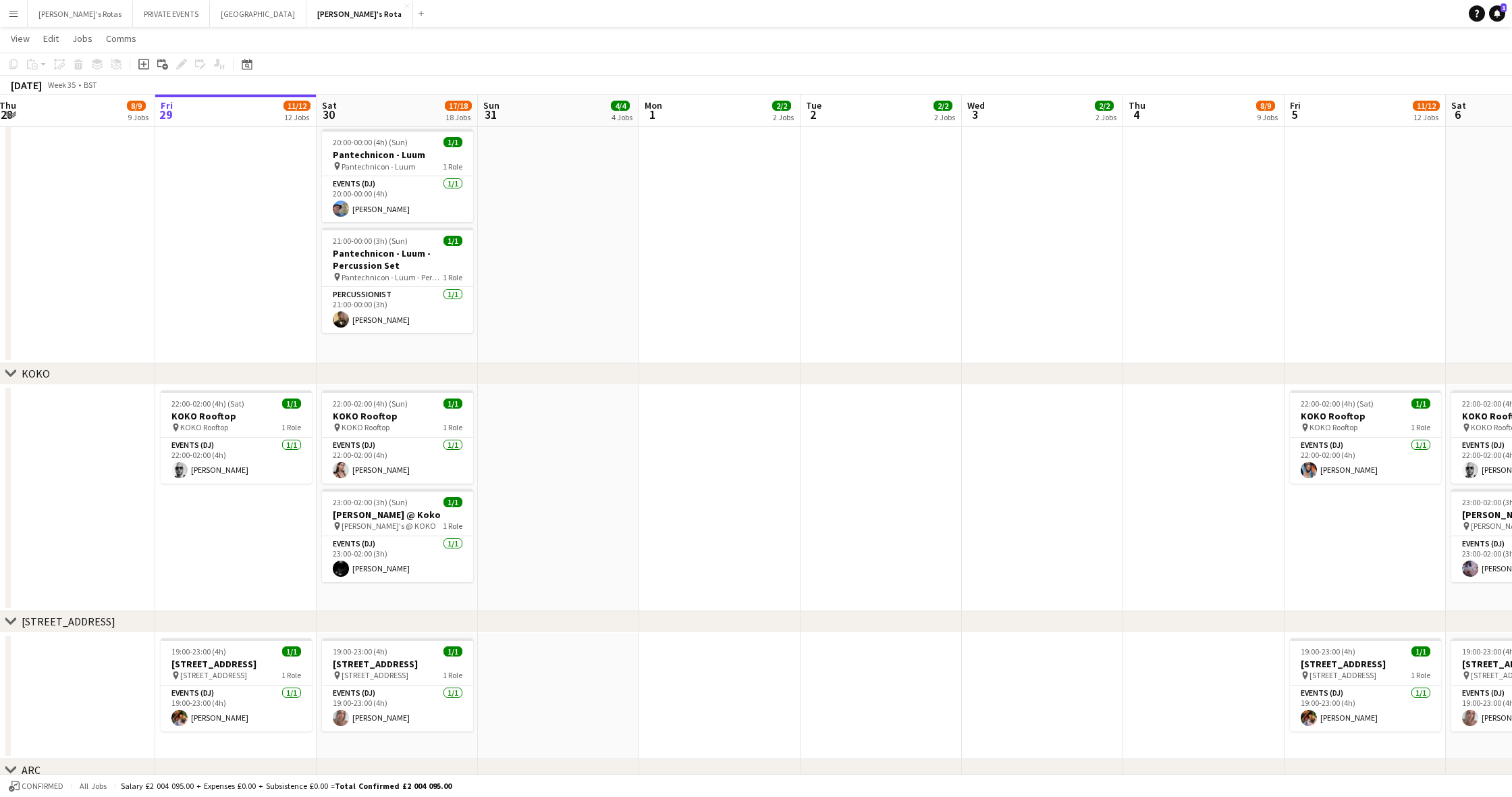
scroll to position [0, 329]
